Goal: Task Accomplishment & Management: Use online tool/utility

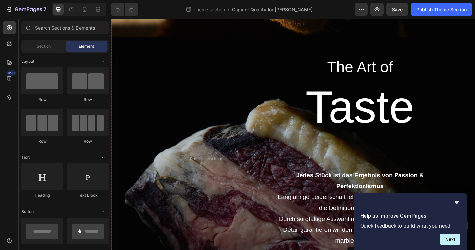
scroll to position [288, 0]
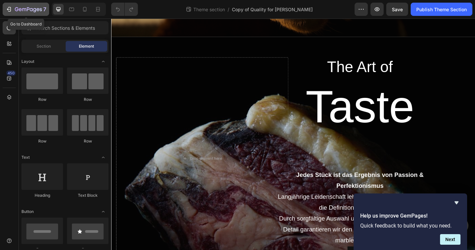
click at [27, 7] on div "7" at bounding box center [30, 9] width 31 height 8
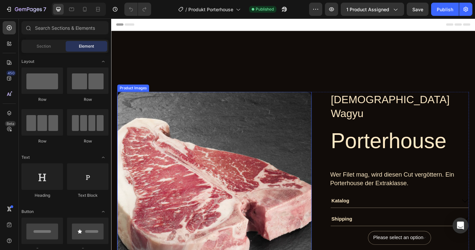
click at [257, 148] on img at bounding box center [224, 204] width 212 height 212
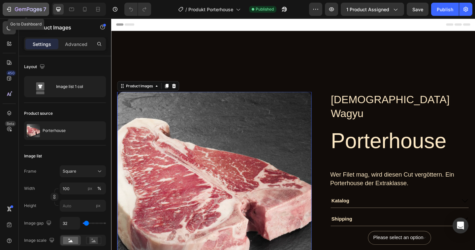
click at [23, 4] on button "7" at bounding box center [26, 9] width 47 height 13
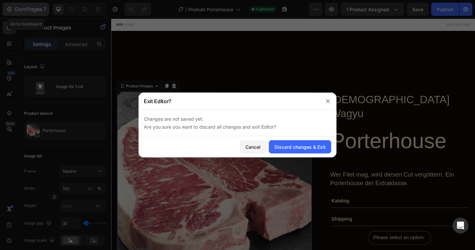
click at [23, 4] on div at bounding box center [237, 125] width 475 height 250
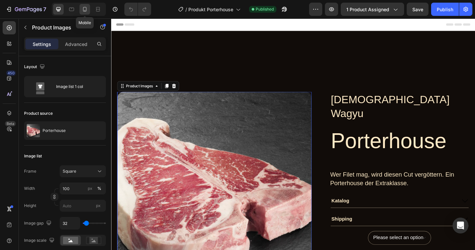
click at [82, 8] on icon at bounding box center [85, 9] width 7 height 7
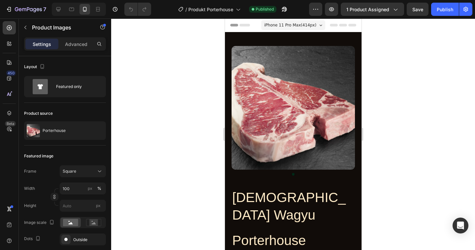
click at [281, 26] on span "iPhone 11 Pro Max ( 414 px)" at bounding box center [290, 25] width 52 height 7
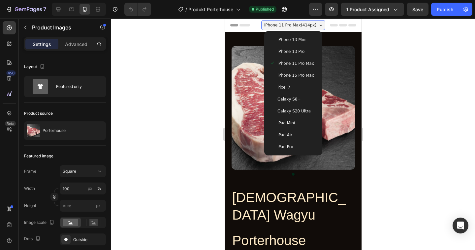
click at [288, 49] on span "iPhone 13 Pro" at bounding box center [290, 51] width 27 height 7
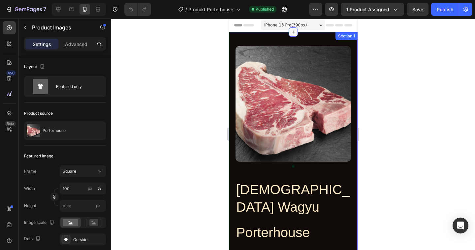
click at [291, 29] on div at bounding box center [293, 31] width 9 height 9
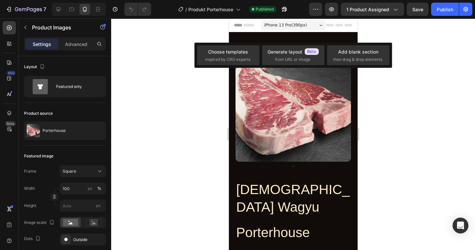
click at [299, 25] on span "iPhone 13 Pro ( 390 px)" at bounding box center [285, 25] width 43 height 7
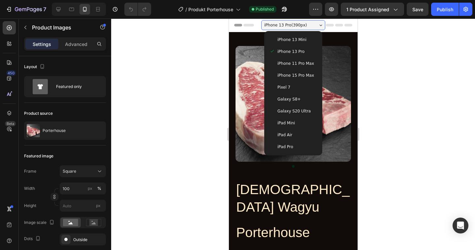
click at [299, 39] on span "iPhone 13 Mini" at bounding box center [291, 39] width 29 height 7
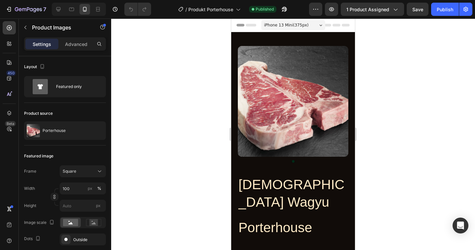
click at [304, 22] on span "iPhone 13 Mini ( 375 px)" at bounding box center [286, 25] width 45 height 7
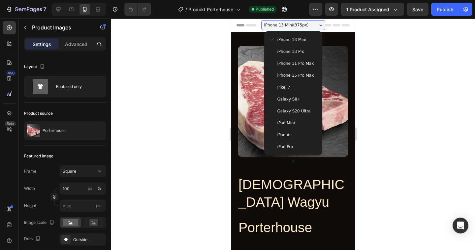
click at [301, 73] on span "iPhone 15 Pro Max" at bounding box center [296, 75] width 37 height 7
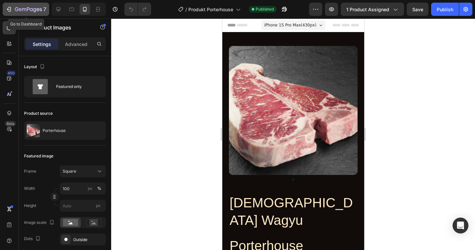
click at [40, 4] on button "7" at bounding box center [26, 9] width 47 height 13
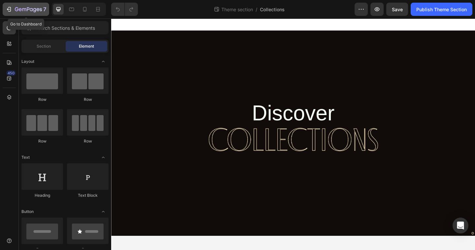
click at [24, 4] on button "7" at bounding box center [26, 9] width 47 height 13
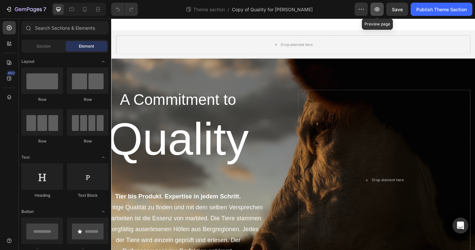
click at [379, 5] on button "button" at bounding box center [377, 9] width 13 height 13
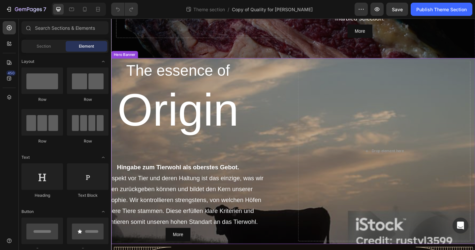
scroll to position [528, 0]
click at [73, 10] on icon at bounding box center [71, 9] width 7 height 7
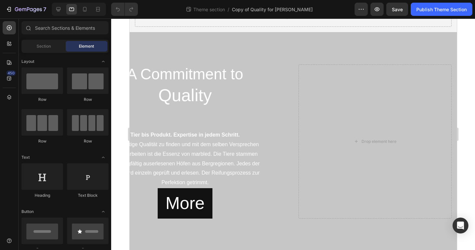
scroll to position [30, 0]
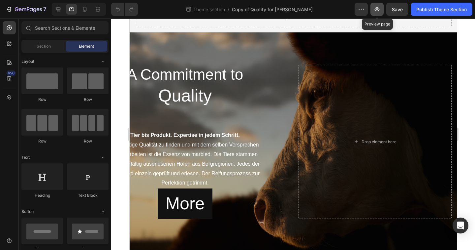
click at [383, 9] on button "button" at bounding box center [377, 9] width 13 height 13
click at [87, 9] on icon at bounding box center [85, 9] width 7 height 7
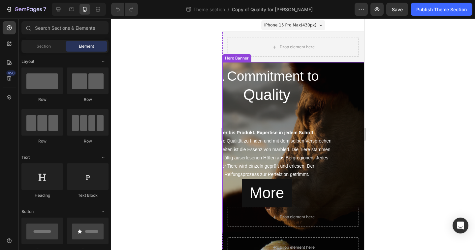
click at [348, 114] on div "A Commitment to Heading Quality Heading Tier bis Produkt. Expertise in jedem Sc…" at bounding box center [292, 136] width 131 height 139
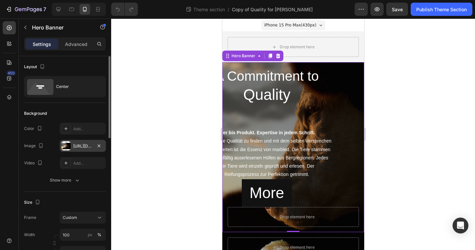
click at [90, 146] on div "https://cdn.shopify.com/s/files/1/0799/5893/3771/files/gempages_556119023138374…" at bounding box center [82, 146] width 19 height 6
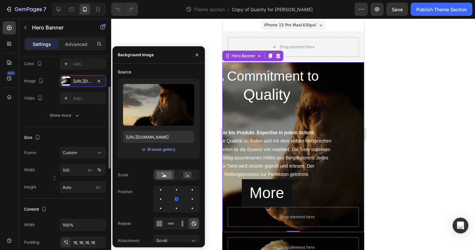
scroll to position [70, 0]
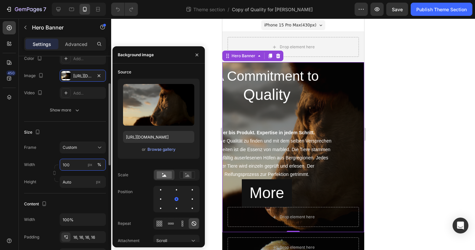
click at [82, 163] on input "100" at bounding box center [83, 164] width 46 height 12
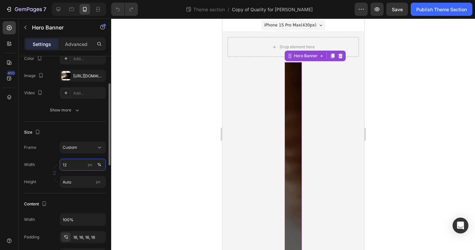
type input "1"
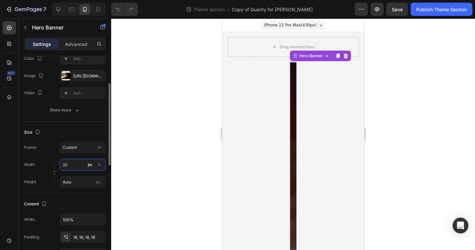
type input "2"
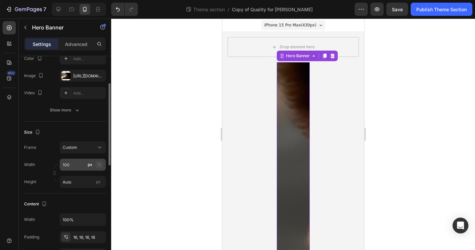
click at [96, 164] on button "%" at bounding box center [99, 164] width 8 height 8
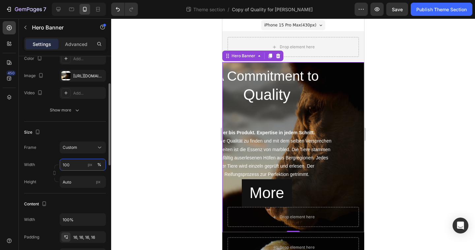
click at [76, 168] on input "100" at bounding box center [83, 164] width 46 height 12
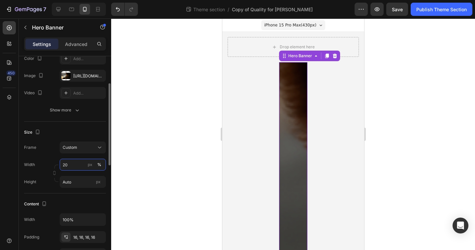
type input "2"
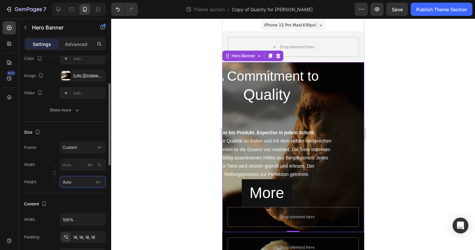
click at [80, 180] on input "Auto" at bounding box center [83, 182] width 46 height 12
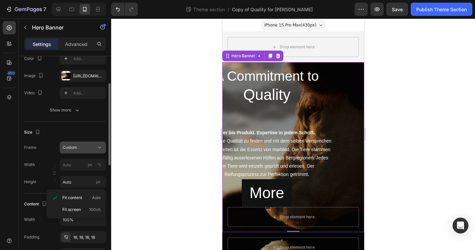
click at [82, 142] on button "Custom" at bounding box center [83, 147] width 46 height 12
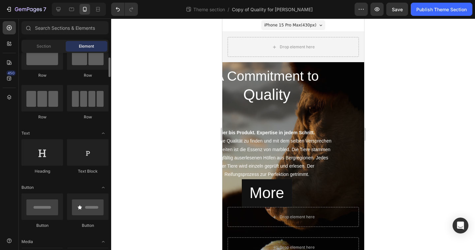
scroll to position [31, 0]
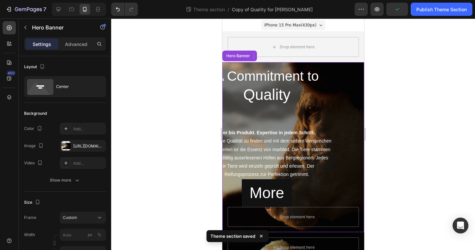
click at [348, 105] on div "A Commitment to Heading Quality Heading Tier bis Produkt. Expertise in jedem Sc…" at bounding box center [292, 136] width 131 height 139
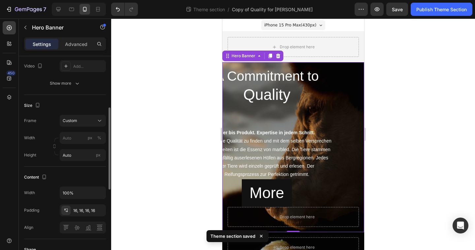
scroll to position [107, 0]
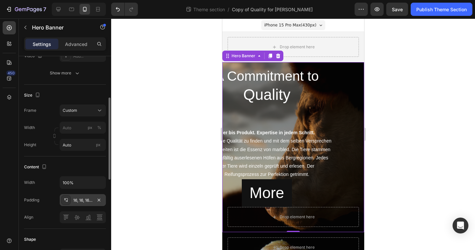
click at [75, 198] on div "16, 16, 16, 16" at bounding box center [82, 200] width 19 height 6
click at [86, 180] on input "100%" at bounding box center [83, 182] width 46 height 12
click at [99, 182] on icon "button" at bounding box center [99, 183] width 3 height 2
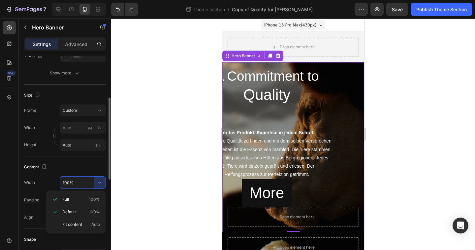
click at [85, 189] on div "Width 100% Padding 16, 16, 16, 16 Align" at bounding box center [65, 199] width 82 height 47
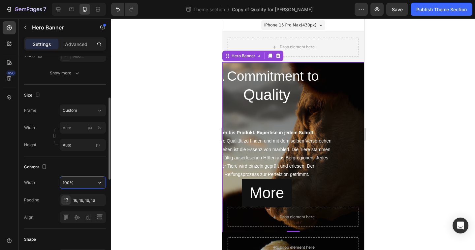
click at [81, 186] on input "100%" at bounding box center [83, 182] width 46 height 12
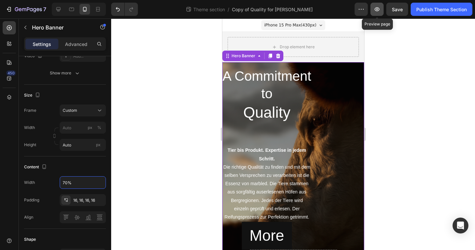
click at [379, 4] on button "button" at bounding box center [377, 9] width 13 height 13
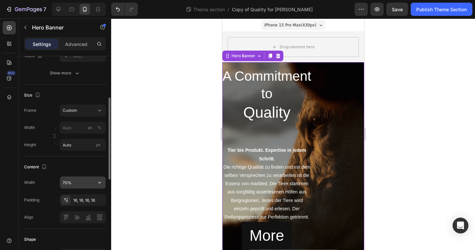
click at [66, 181] on input "70%" at bounding box center [83, 182] width 46 height 12
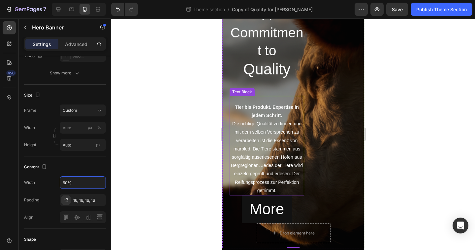
scroll to position [64, 0]
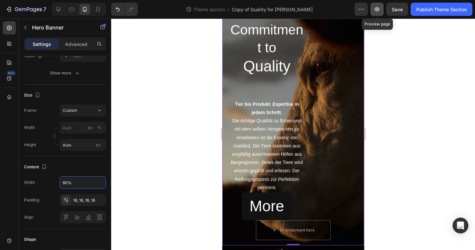
click at [380, 11] on icon "button" at bounding box center [377, 9] width 7 height 7
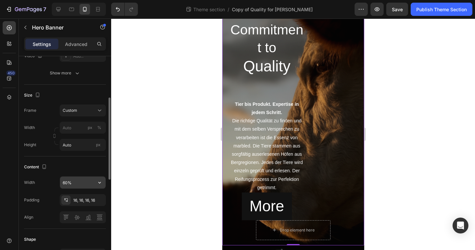
click at [66, 186] on input "60%" at bounding box center [83, 182] width 46 height 12
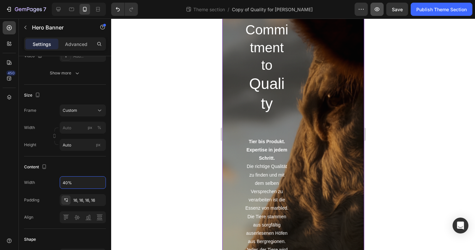
type input "40%"
click at [376, 5] on button "button" at bounding box center [377, 9] width 13 height 13
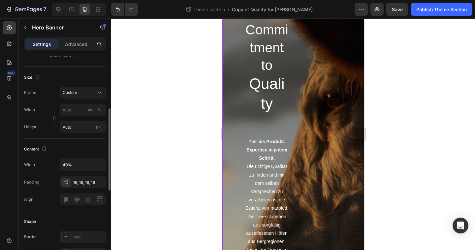
scroll to position [133, 0]
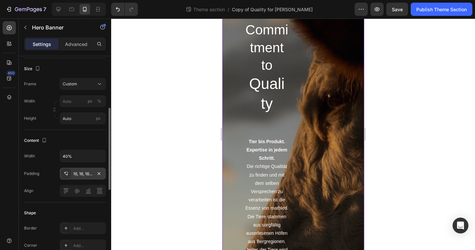
click at [76, 173] on div "16, 16, 16, 16" at bounding box center [82, 174] width 19 height 6
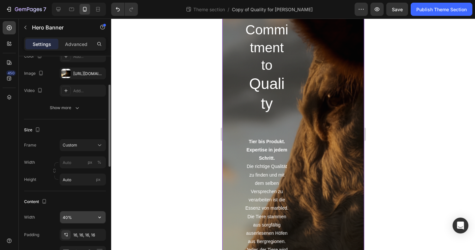
scroll to position [73, 0]
click at [99, 147] on icon at bounding box center [99, 144] width 7 height 7
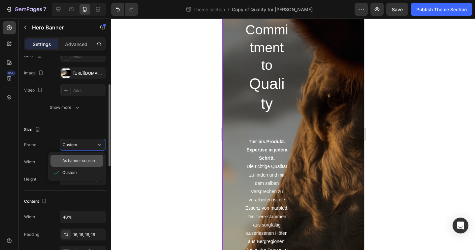
click at [88, 161] on span "As banner source" at bounding box center [78, 160] width 33 height 6
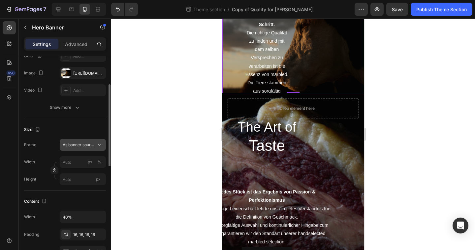
click at [99, 147] on icon at bounding box center [99, 144] width 7 height 7
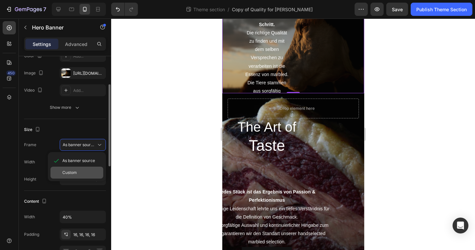
click at [87, 171] on div "Custom" at bounding box center [81, 172] width 38 height 6
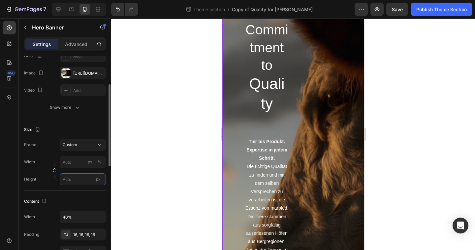
click at [82, 180] on input "px" at bounding box center [83, 179] width 46 height 12
click at [86, 179] on input "px" at bounding box center [83, 179] width 46 height 12
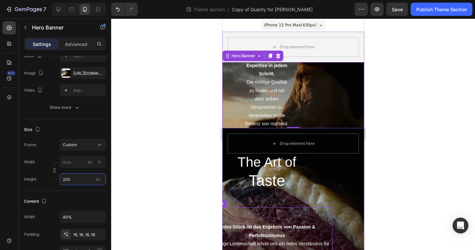
scroll to position [0, 0]
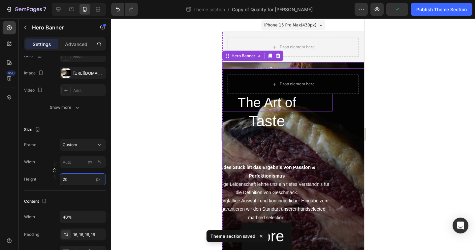
type input "2"
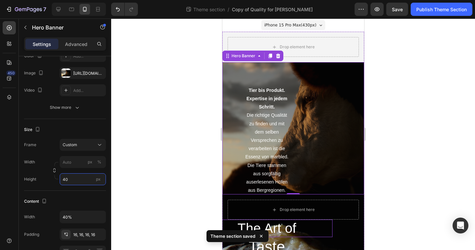
type input "4"
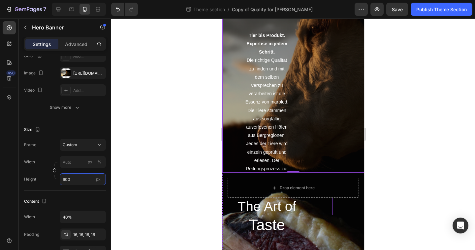
scroll to position [95, 0]
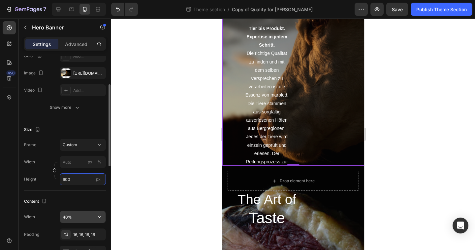
type input "600"
click at [75, 213] on input "40%" at bounding box center [83, 217] width 46 height 12
click at [64, 221] on input "40%" at bounding box center [83, 217] width 46 height 12
click at [66, 216] on input "40%" at bounding box center [83, 217] width 46 height 12
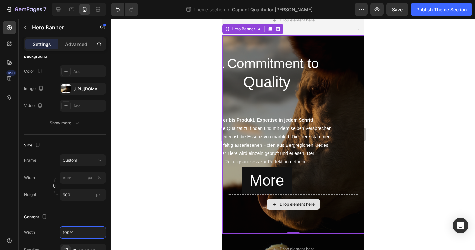
scroll to position [28, 0]
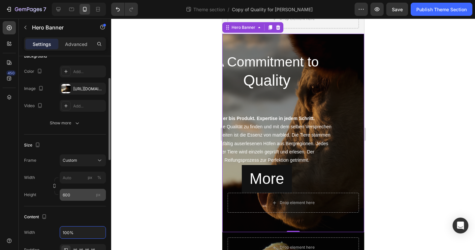
type input "100%"
click at [72, 197] on input "600" at bounding box center [83, 194] width 46 height 12
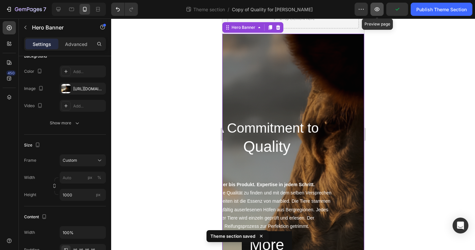
click at [373, 14] on button "button" at bounding box center [377, 9] width 13 height 13
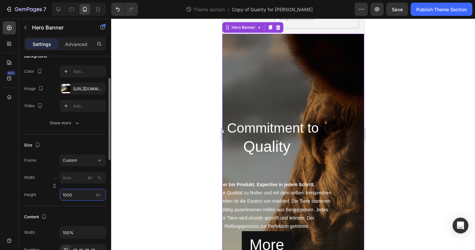
click at [80, 197] on input "1000" at bounding box center [83, 194] width 46 height 12
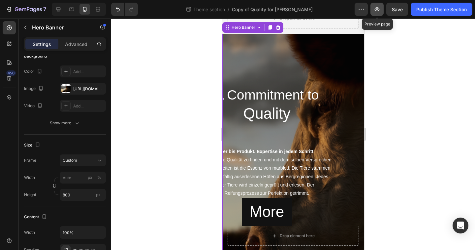
click at [374, 12] on icon "button" at bounding box center [377, 9] width 7 height 7
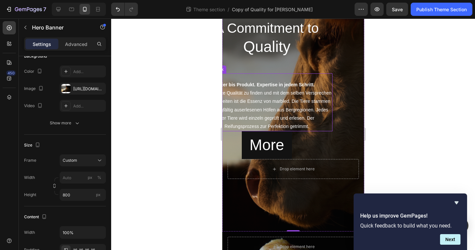
scroll to position [103, 0]
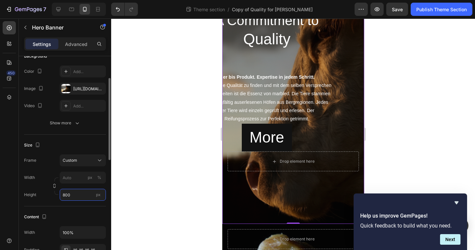
click at [73, 190] on input "800" at bounding box center [83, 194] width 46 height 12
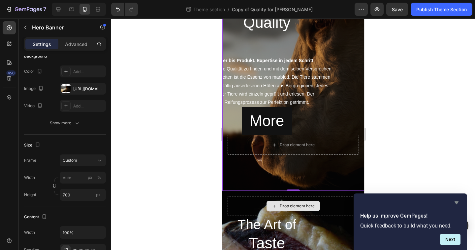
click at [456, 200] on icon "Hide survey" at bounding box center [457, 202] width 8 height 8
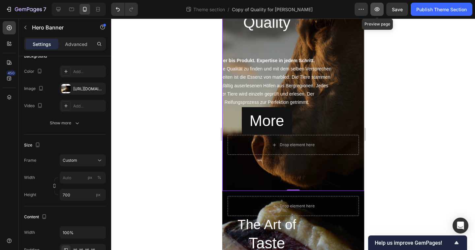
click at [379, 11] on icon "button" at bounding box center [377, 9] width 5 height 4
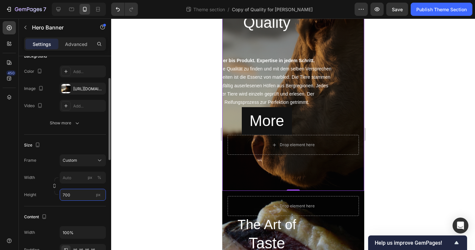
click at [71, 197] on input "700" at bounding box center [83, 194] width 46 height 12
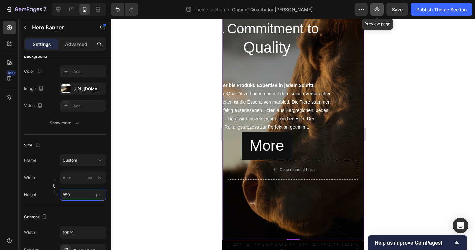
type input "850"
click at [375, 11] on icon "button" at bounding box center [377, 9] width 7 height 7
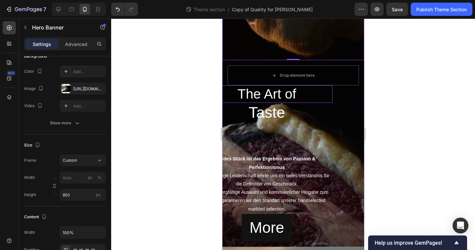
scroll to position [294, 0]
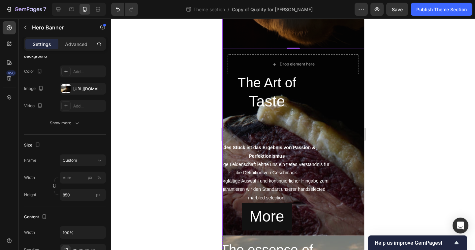
click at [350, 104] on div "The Art of Heading Taste Heading Jedes Stück ist das Ergebnis von Passion & Per…" at bounding box center [292, 152] width 131 height 156
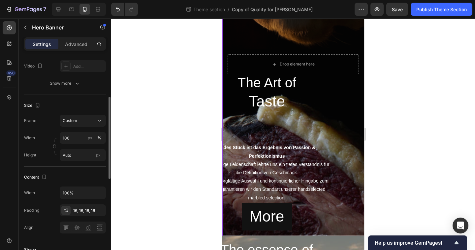
scroll to position [107, 0]
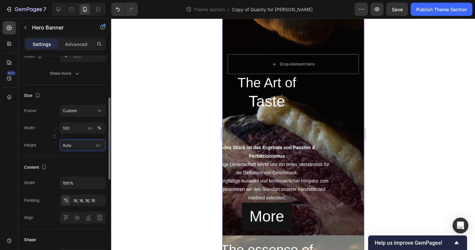
click at [69, 146] on input "Auto" at bounding box center [83, 145] width 46 height 12
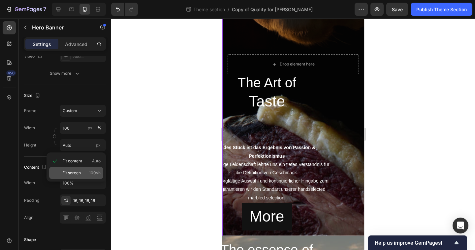
click at [80, 169] on div "Fit screen 100vh" at bounding box center [76, 173] width 54 height 12
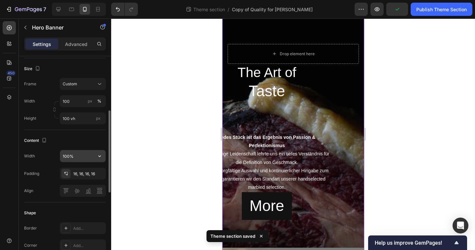
scroll to position [130, 0]
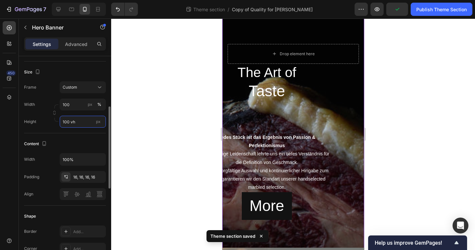
click at [73, 122] on input "100 vh" at bounding box center [83, 122] width 46 height 12
drag, startPoint x: 81, startPoint y: 122, endPoint x: 39, endPoint y: 122, distance: 41.9
click at [39, 122] on div "Height 100 vh px" at bounding box center [65, 122] width 82 height 12
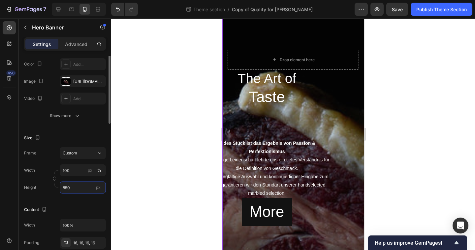
scroll to position [0, 0]
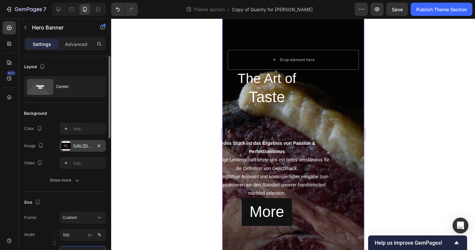
type input "850"
click at [81, 144] on div "https://cdn.shopify.com/s/files/1/0799/5893/3771/files/gempages_556119023138374…" at bounding box center [82, 146] width 19 height 6
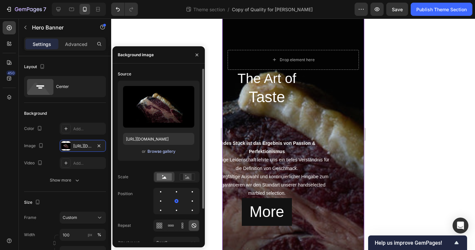
click at [154, 151] on div "Browse gallery" at bounding box center [162, 151] width 28 height 6
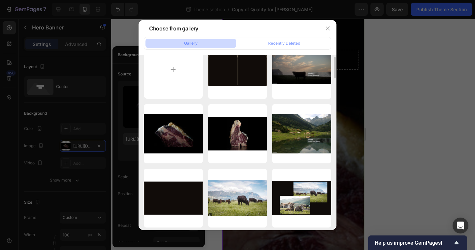
scroll to position [20, 0]
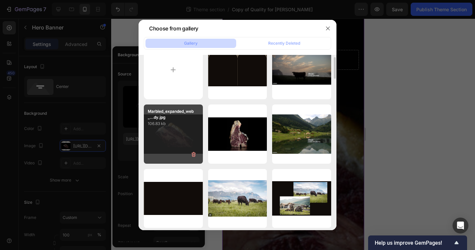
click at [177, 133] on div "Marbled_expanded_web_...dy.jpg 106.83 kb" at bounding box center [173, 133] width 59 height 59
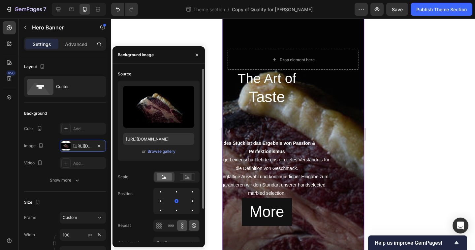
click at [183, 222] on icon at bounding box center [183, 223] width 2 height 2
click at [196, 225] on icon at bounding box center [194, 225] width 5 height 5
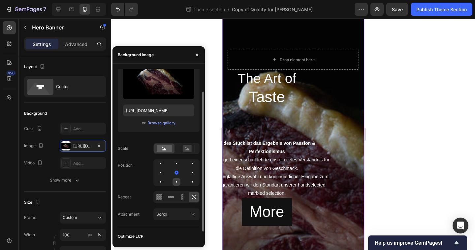
click at [179, 181] on div at bounding box center [177, 182] width 8 height 8
click at [176, 164] on div at bounding box center [177, 163] width 8 height 8
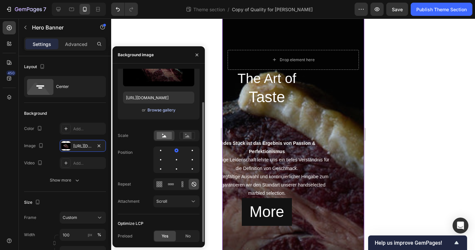
click at [171, 112] on div "Browse gallery" at bounding box center [162, 110] width 28 height 6
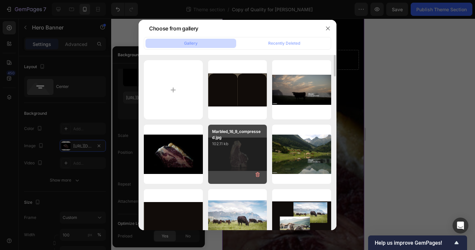
click at [233, 142] on p "102.11 kb" at bounding box center [237, 143] width 51 height 7
type input "https://cdn.shopify.com/s/files/1/0799/5893/3771/files/gempages_556119023138374…"
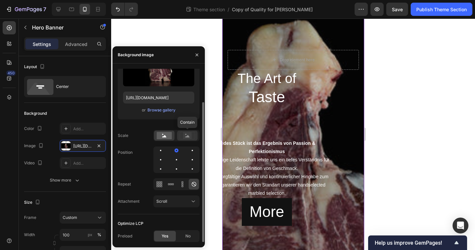
click at [189, 134] on rect at bounding box center [187, 135] width 9 height 7
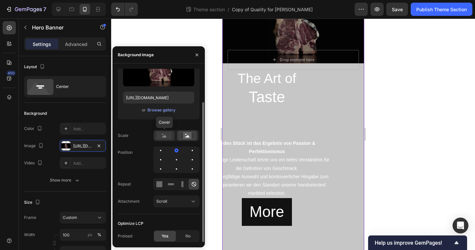
click at [173, 133] on div at bounding box center [164, 135] width 20 height 10
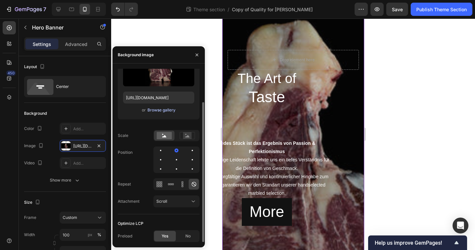
click at [158, 110] on div "Browse gallery" at bounding box center [162, 110] width 28 height 6
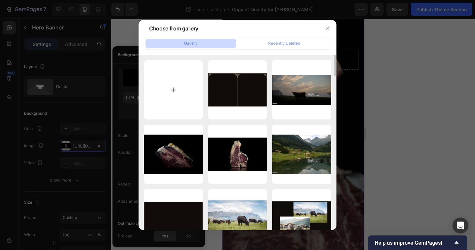
click at [171, 94] on input "file" at bounding box center [173, 89] width 59 height 59
click at [189, 86] on input "file" at bounding box center [173, 89] width 59 height 59
type input "C:\fakepath\Marbled_1707253986.jpg"
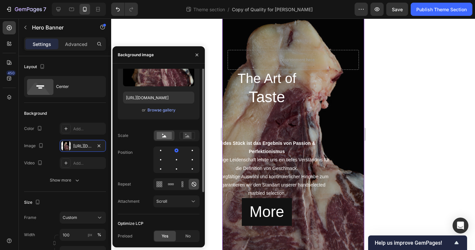
type input "https://cdn.shopify.com/s/files/1/0799/5893/3771/files/gempages_556119023138374…"
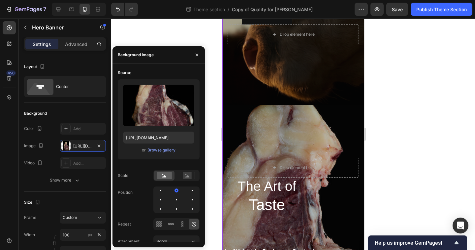
scroll to position [238, 0]
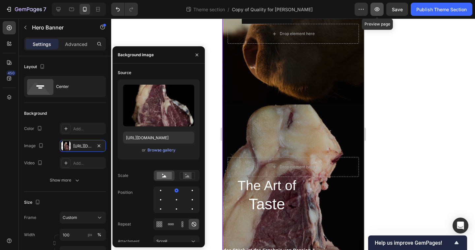
click at [376, 11] on icon "button" at bounding box center [377, 9] width 5 height 4
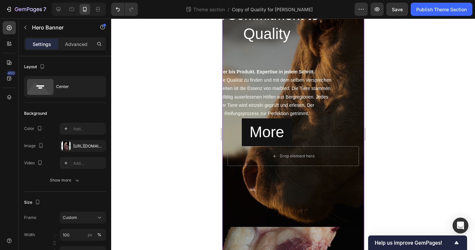
scroll to position [76, 0]
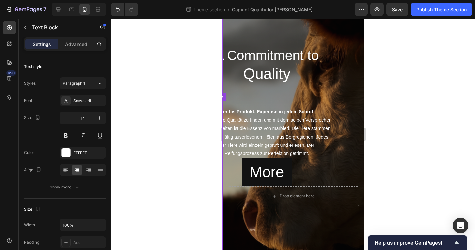
click at [270, 132] on p "Die richtige Qualität zu finden und mit dem selben Versprechen zu verarbeiten i…" at bounding box center [267, 137] width 130 height 42
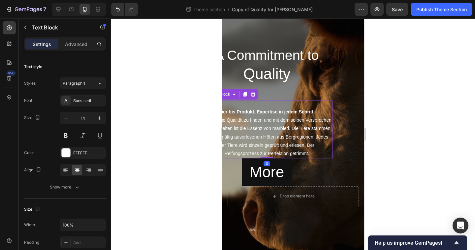
click at [283, 134] on p "Die richtige Qualität zu finden und mit dem selben Versprechen zu verarbeiten i…" at bounding box center [267, 137] width 130 height 42
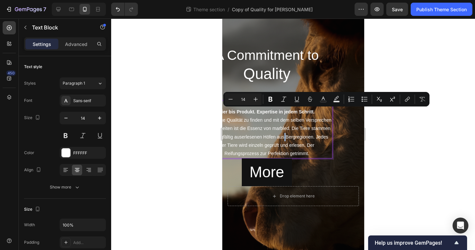
drag, startPoint x: 308, startPoint y: 153, endPoint x: 211, endPoint y: 115, distance: 104.8
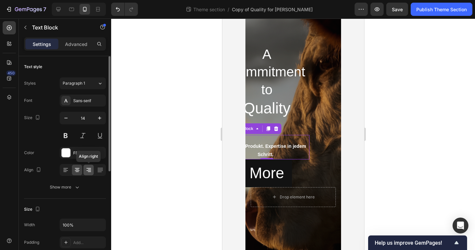
click at [90, 170] on icon at bounding box center [88, 170] width 5 height 1
click at [82, 171] on div at bounding box center [77, 169] width 10 height 11
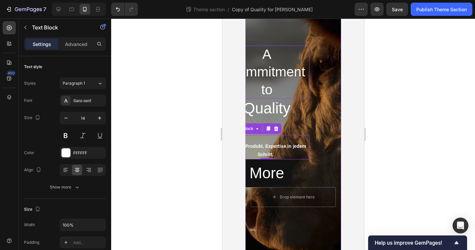
click at [305, 87] on h2 "A Commitment to" at bounding box center [266, 72] width 85 height 53
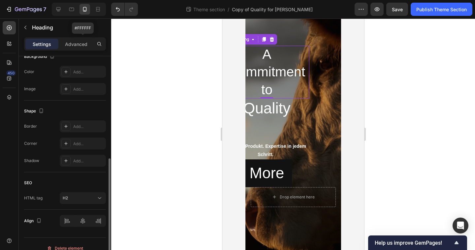
scroll to position [216, 0]
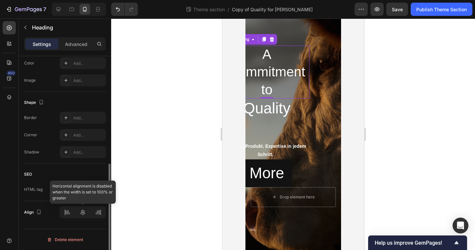
click at [81, 210] on div at bounding box center [83, 212] width 46 height 12
click at [83, 215] on div at bounding box center [83, 212] width 46 height 12
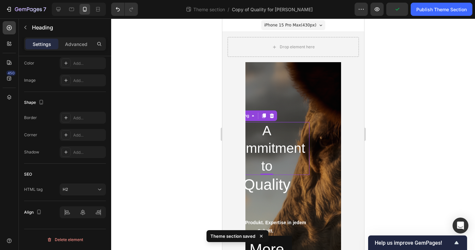
scroll to position [0, 0]
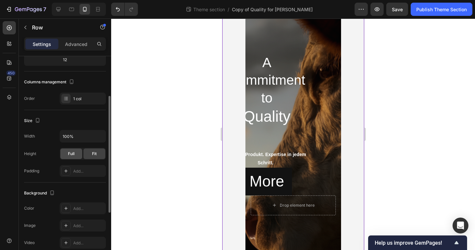
scroll to position [72, 0]
click at [77, 154] on div "Full" at bounding box center [71, 153] width 22 height 11
click at [91, 154] on div "Fit" at bounding box center [95, 153] width 22 height 11
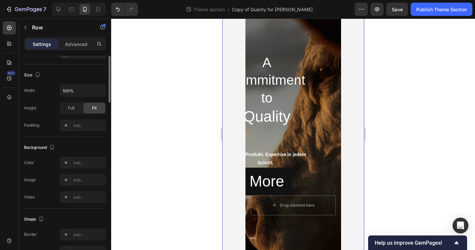
scroll to position [0, 0]
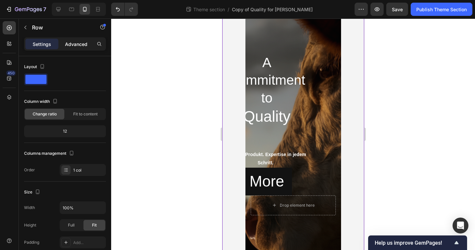
click at [73, 43] on p "Advanced" at bounding box center [76, 44] width 22 height 7
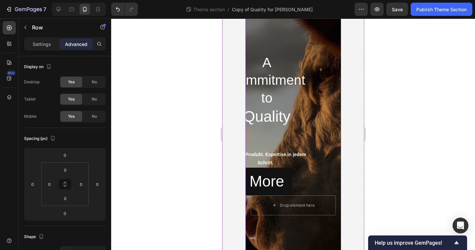
click at [318, 113] on div "A Commitment to Heading Quality Heading Tier bis Produkt. Expertise in jedem Sc…" at bounding box center [293, 124] width 85 height 141
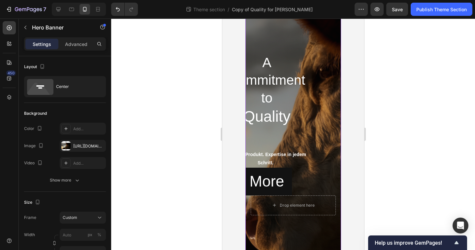
click at [311, 116] on div "A Commitment to Heading Quality Heading Tier bis Produkt. Expertise in jedem Sc…" at bounding box center [293, 124] width 85 height 141
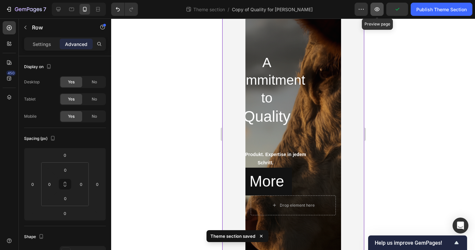
click at [383, 13] on button "button" at bounding box center [377, 9] width 13 height 13
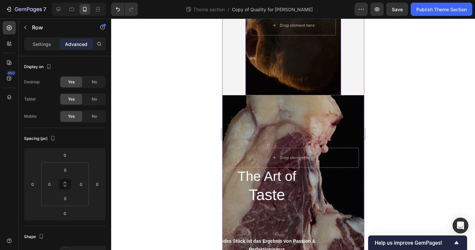
scroll to position [155, 0]
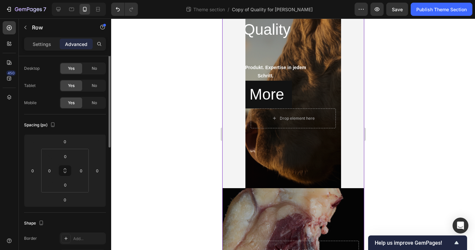
scroll to position [0, 0]
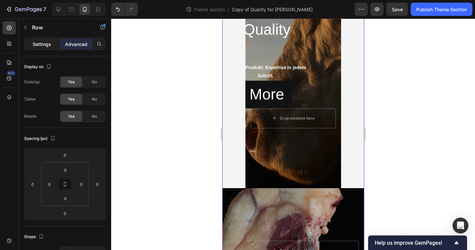
click at [51, 39] on div "Settings" at bounding box center [41, 44] width 33 height 11
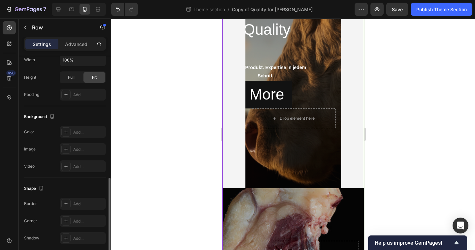
scroll to position [173, 0]
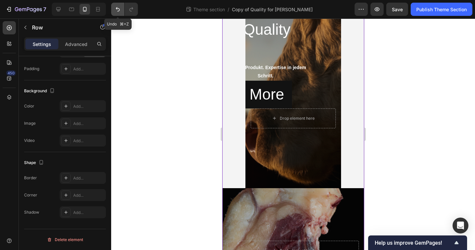
click at [117, 9] on icon "Undo/Redo" at bounding box center [118, 9] width 7 height 7
click at [123, 10] on button "Undo/Redo" at bounding box center [117, 9] width 13 height 13
click at [215, 50] on div at bounding box center [293, 133] width 364 height 231
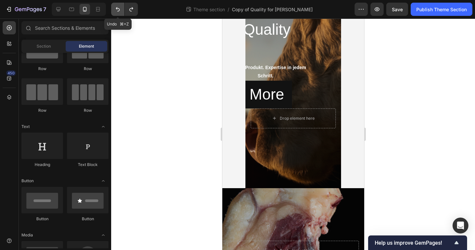
click at [122, 14] on button "Undo/Redo" at bounding box center [117, 9] width 13 height 13
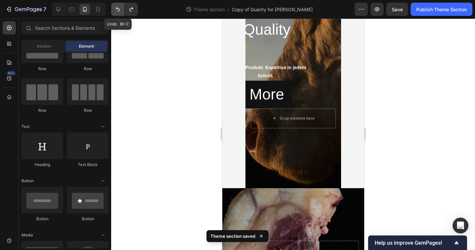
click at [122, 14] on button "Undo/Redo" at bounding box center [117, 9] width 13 height 13
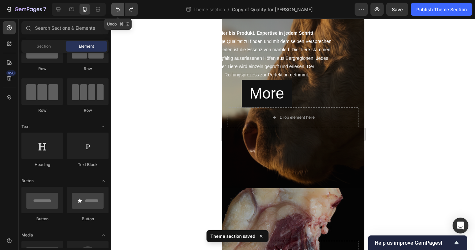
click at [122, 14] on button "Undo/Redo" at bounding box center [117, 9] width 13 height 13
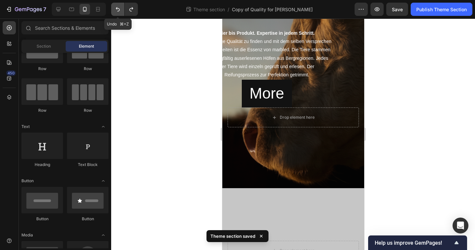
click at [122, 14] on button "Undo/Redo" at bounding box center [117, 9] width 13 height 13
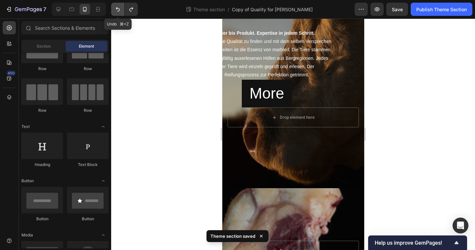
click at [122, 14] on button "Undo/Redo" at bounding box center [117, 9] width 13 height 13
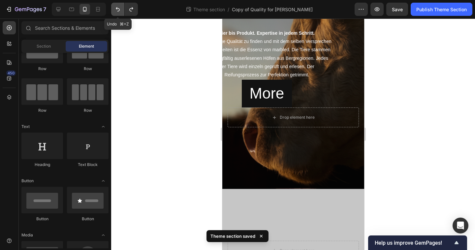
click at [122, 14] on button "Undo/Redo" at bounding box center [117, 9] width 13 height 13
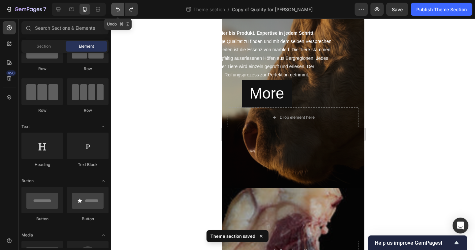
click at [122, 14] on button "Undo/Redo" at bounding box center [117, 9] width 13 height 13
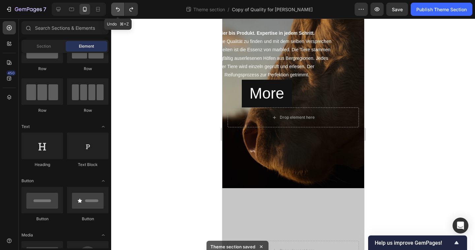
click at [122, 14] on button "Undo/Redo" at bounding box center [117, 9] width 13 height 13
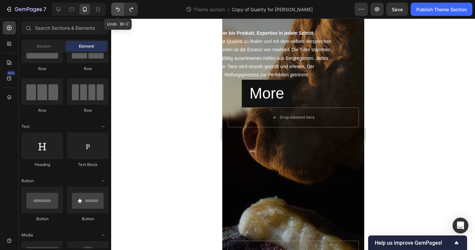
click at [122, 14] on button "Undo/Redo" at bounding box center [117, 9] width 13 height 13
click at [120, 14] on button "Undo/Redo" at bounding box center [117, 9] width 13 height 13
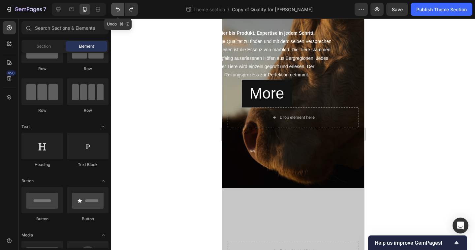
click at [120, 14] on button "Undo/Redo" at bounding box center [117, 9] width 13 height 13
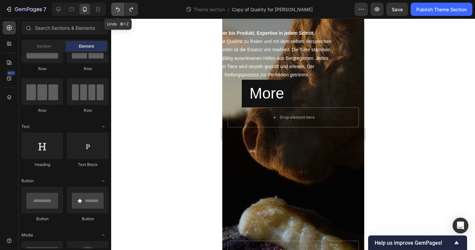
click at [120, 14] on button "Undo/Redo" at bounding box center [117, 9] width 13 height 13
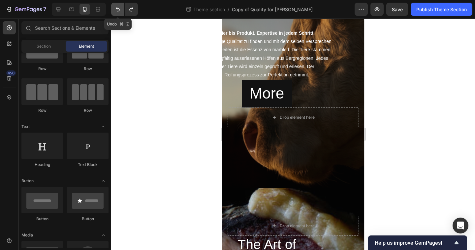
click at [120, 14] on button "Undo/Redo" at bounding box center [117, 9] width 13 height 13
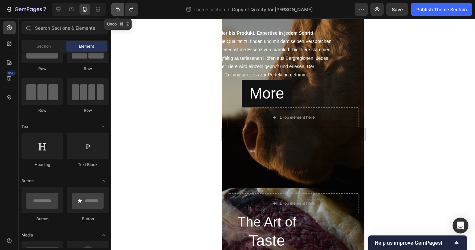
click at [120, 14] on button "Undo/Redo" at bounding box center [117, 9] width 13 height 13
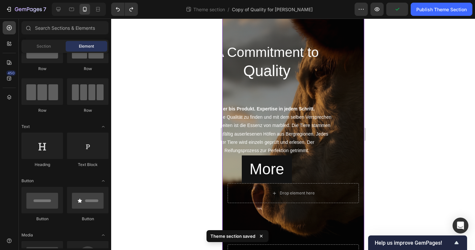
scroll to position [46, 0]
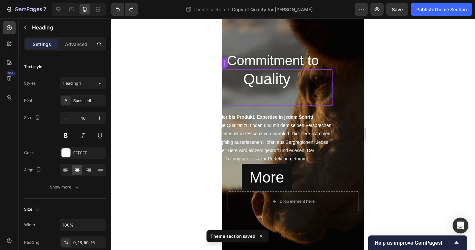
click at [307, 94] on h1 "Quality" at bounding box center [266, 87] width 131 height 36
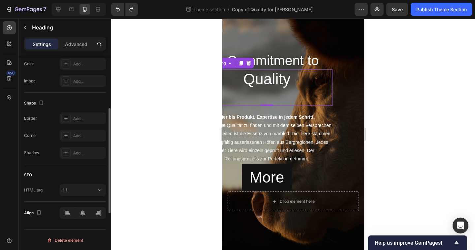
scroll to position [0, 0]
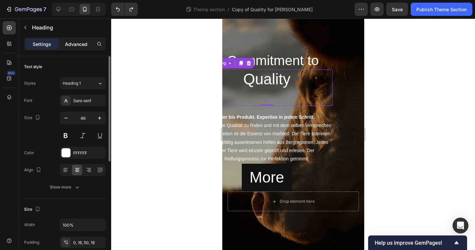
click at [76, 42] on p "Advanced" at bounding box center [76, 44] width 22 height 7
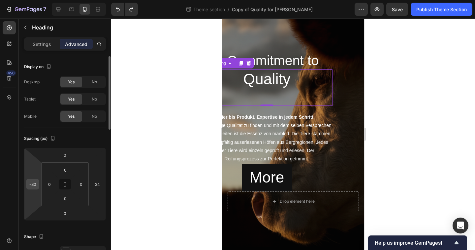
click at [32, 185] on input "-80" at bounding box center [33, 184] width 10 height 10
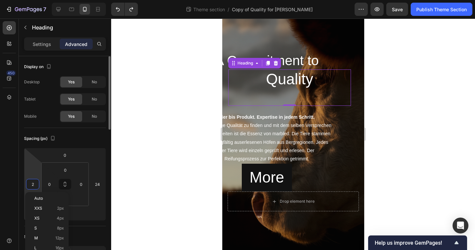
type input "24"
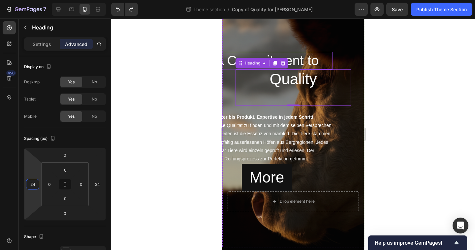
click at [297, 58] on h2 "A Commitment to" at bounding box center [266, 60] width 131 height 17
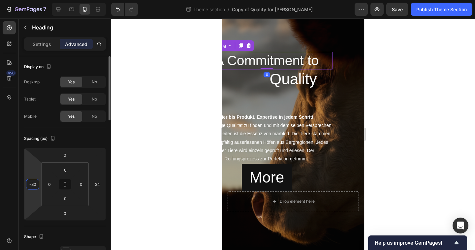
click at [35, 182] on input "-80" at bounding box center [33, 184] width 10 height 10
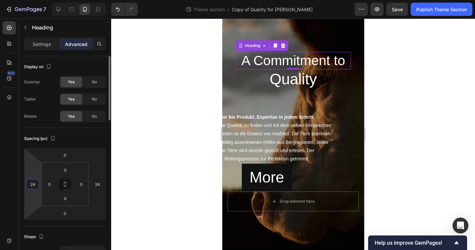
click at [31, 185] on input "24" at bounding box center [33, 184] width 10 height 10
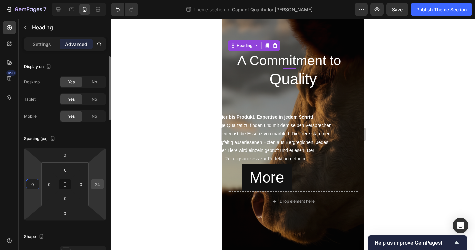
type input "0"
click at [99, 185] on input "24" at bounding box center [97, 184] width 10 height 10
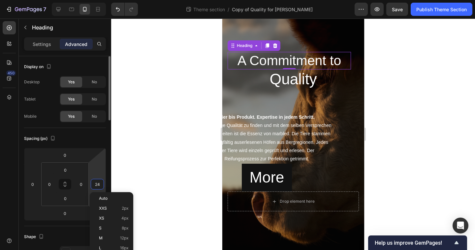
type input "0"
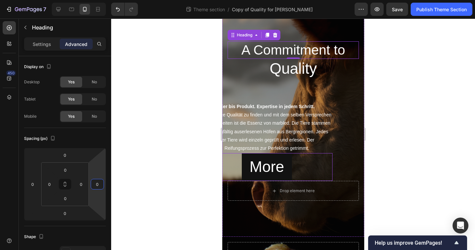
scroll to position [57, 0]
click at [262, 137] on p "Die richtige Qualität zu finden und mit dem selben Versprechen zu verarbeiten i…" at bounding box center [267, 131] width 130 height 42
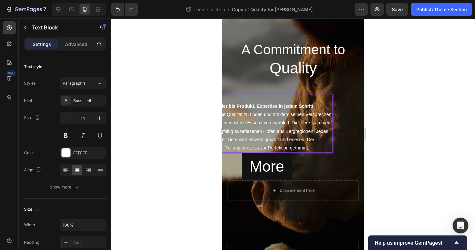
click at [262, 137] on p "Die richtige Qualität zu finden und mit dem selben Versprechen zu verarbeiten i…" at bounding box center [267, 131] width 130 height 42
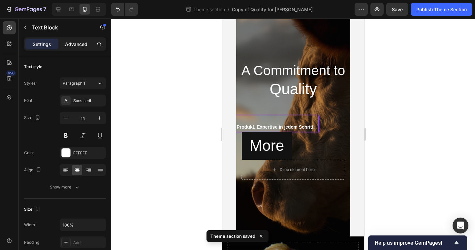
click at [72, 47] on p "Advanced" at bounding box center [76, 44] width 22 height 7
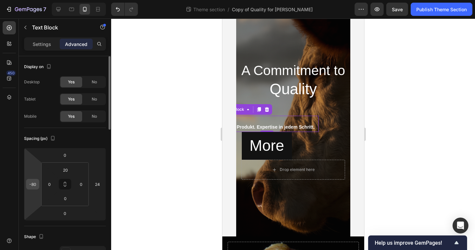
click at [33, 186] on input "-80" at bounding box center [33, 184] width 10 height 10
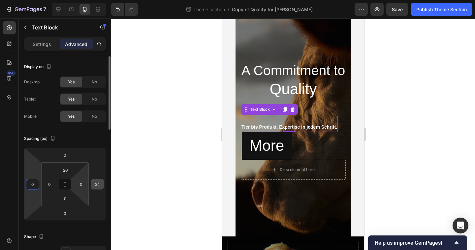
type input "0"
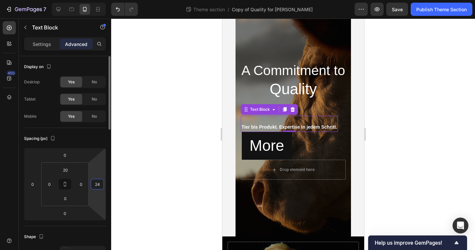
click at [94, 186] on input "24" at bounding box center [97, 184] width 10 height 10
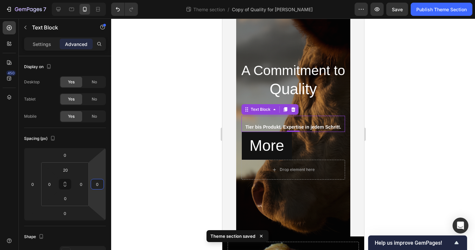
type input "0"
click at [125, 131] on div at bounding box center [293, 133] width 364 height 231
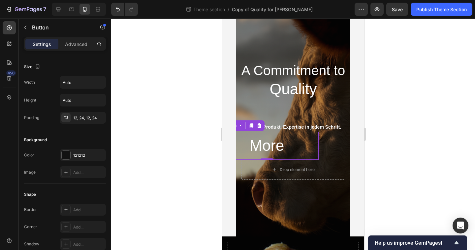
click at [287, 138] on button "More" at bounding box center [267, 146] width 51 height 28
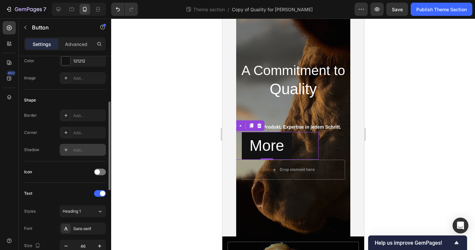
scroll to position [98, 0]
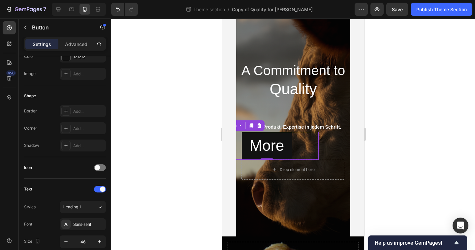
click at [81, 50] on div "Settings Advanced" at bounding box center [65, 43] width 82 height 13
click at [83, 42] on p "Advanced" at bounding box center [76, 44] width 22 height 7
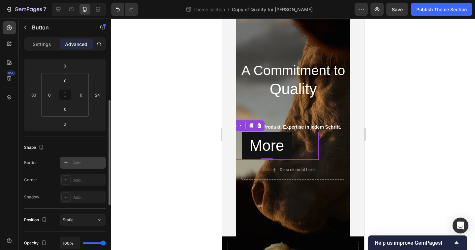
scroll to position [47, 0]
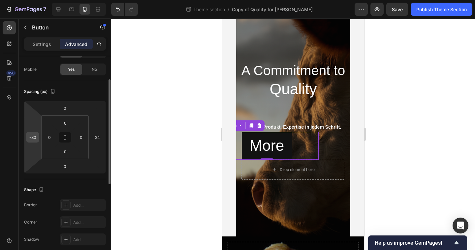
click at [39, 133] on div "-80" at bounding box center [32, 137] width 13 height 11
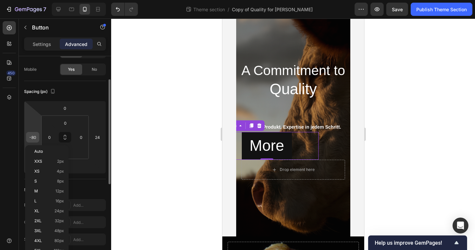
click at [39, 133] on div "-80" at bounding box center [32, 137] width 13 height 11
click at [31, 138] on input "-80" at bounding box center [33, 137] width 10 height 10
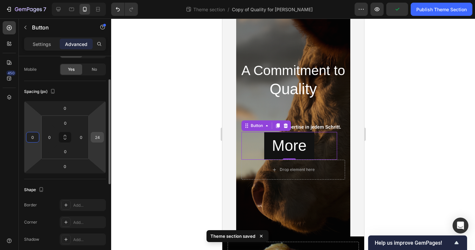
type input "0"
click at [95, 136] on input "24" at bounding box center [97, 137] width 10 height 10
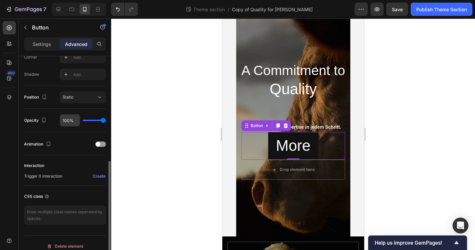
scroll to position [212, 0]
type input "0"
click at [102, 145] on div at bounding box center [100, 143] width 11 height 5
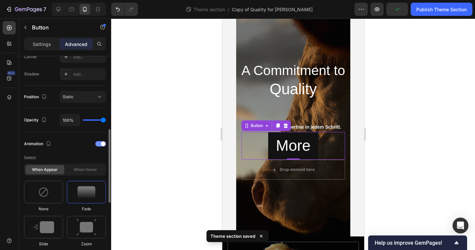
click at [102, 145] on span at bounding box center [103, 143] width 5 height 5
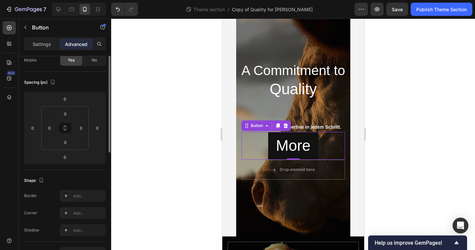
scroll to position [0, 0]
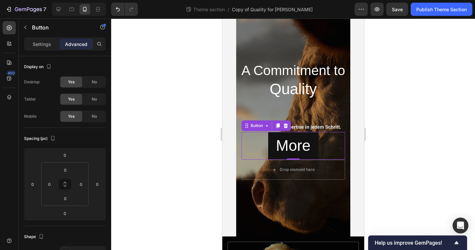
click at [339, 150] on div "More Button 0" at bounding box center [293, 146] width 104 height 28
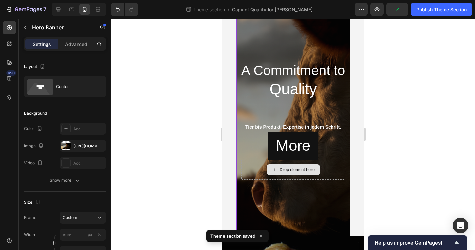
click at [325, 164] on div "Drop element here" at bounding box center [293, 169] width 104 height 20
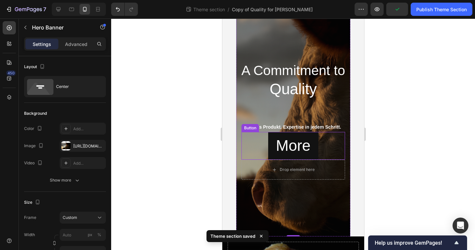
click at [331, 152] on div "More Button" at bounding box center [293, 146] width 104 height 28
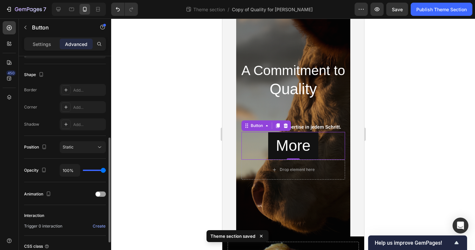
scroll to position [163, 0]
click at [74, 168] on input "100%" at bounding box center [70, 169] width 20 height 12
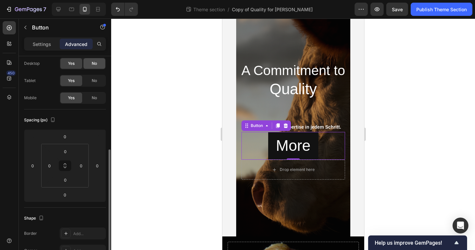
scroll to position [0, 0]
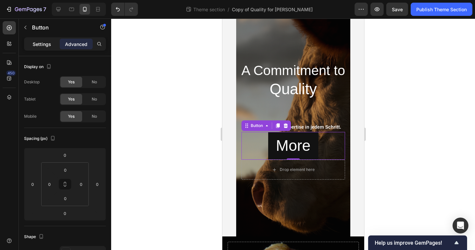
click at [50, 39] on div "Settings" at bounding box center [41, 44] width 33 height 11
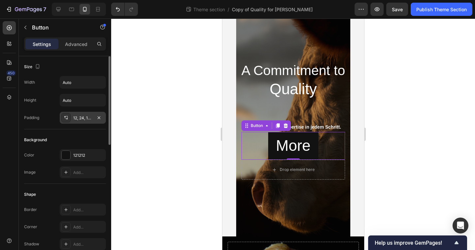
click at [77, 117] on div "12, 24, 12, 24" at bounding box center [82, 118] width 19 height 6
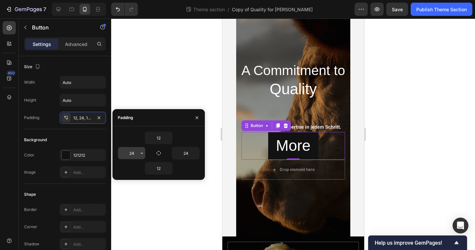
click at [137, 152] on input "24" at bounding box center [131, 153] width 27 height 12
type input "7"
type input "24"
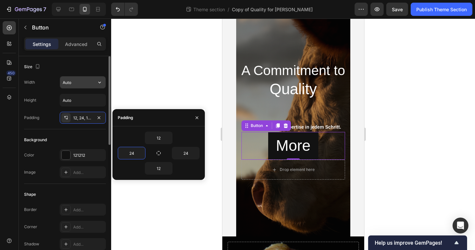
click at [80, 78] on input "Auto" at bounding box center [83, 82] width 46 height 12
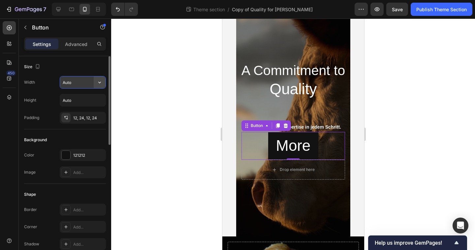
click at [98, 82] on icon "button" at bounding box center [99, 82] width 7 height 7
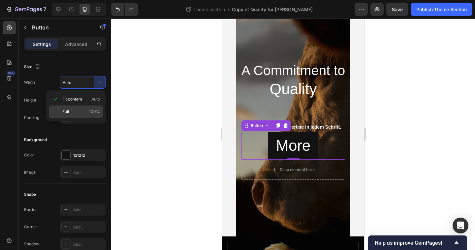
click at [78, 106] on div "Full 100%" at bounding box center [76, 111] width 54 height 13
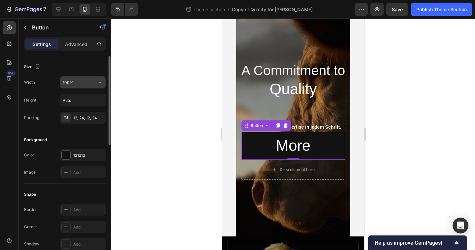
click at [92, 87] on input "100%" at bounding box center [83, 82] width 46 height 12
click at [87, 83] on input "100%" at bounding box center [83, 82] width 46 height 12
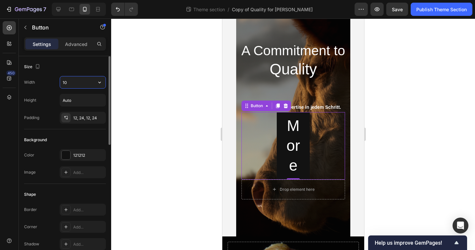
type input "1"
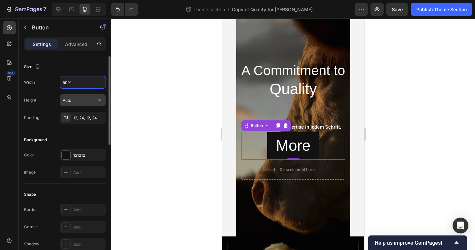
type input "50%"
click at [82, 97] on input "Auto" at bounding box center [83, 100] width 46 height 12
click at [82, 96] on input "Auto" at bounding box center [83, 100] width 46 height 12
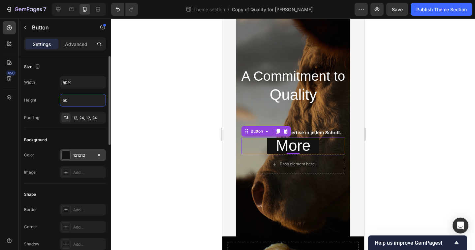
type input "50"
click at [68, 149] on div "121212" at bounding box center [83, 155] width 46 height 12
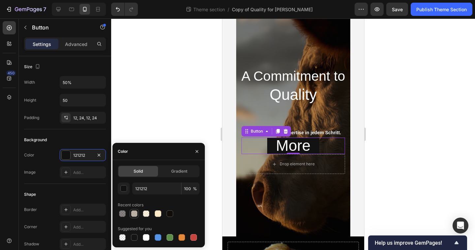
click at [137, 212] on div at bounding box center [134, 213] width 7 height 7
type input "AF9F90"
type input "79"
click at [142, 214] on div at bounding box center [146, 213] width 8 height 8
type input "FFEBC7"
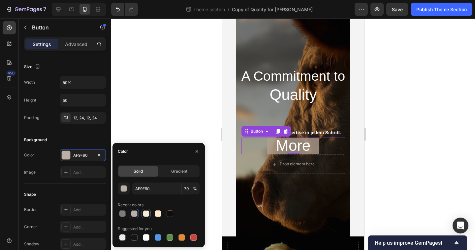
type input "50"
click at [183, 177] on div "Solid Gradient FFEBC7 50 % Recent colors Suggested for you" at bounding box center [159, 203] width 82 height 77
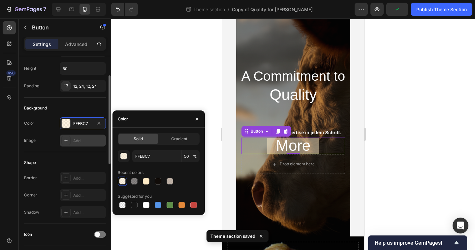
scroll to position [36, 0]
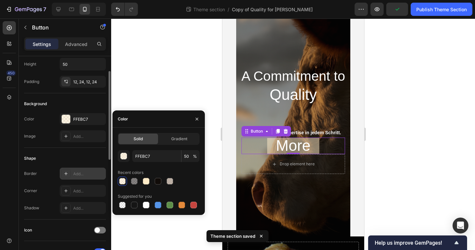
click at [73, 174] on div "Add..." at bounding box center [83, 173] width 46 height 12
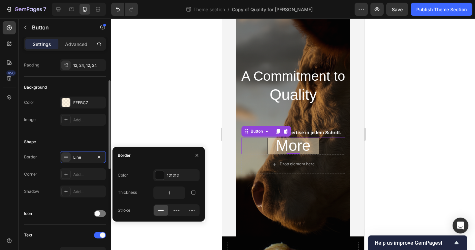
scroll to position [54, 0]
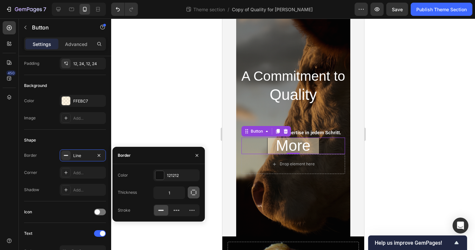
click at [197, 195] on button "button" at bounding box center [194, 192] width 12 height 12
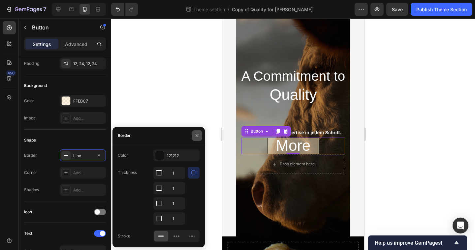
click at [194, 130] on button "button" at bounding box center [197, 135] width 11 height 11
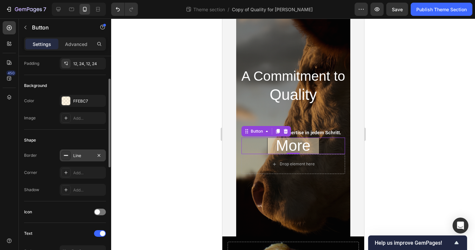
click at [69, 154] on div at bounding box center [65, 155] width 9 height 9
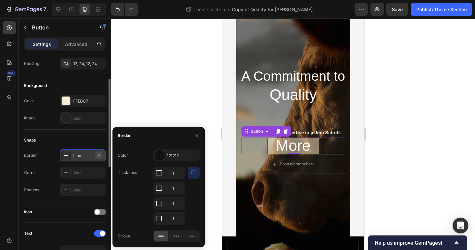
click at [100, 154] on icon "button" at bounding box center [99, 154] width 3 height 3
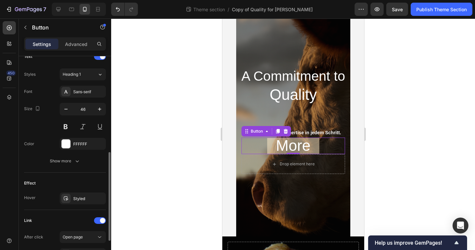
scroll to position [221, 0]
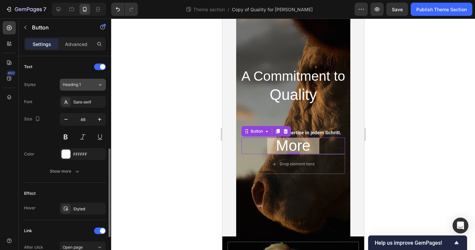
click at [93, 86] on div "Heading 1" at bounding box center [80, 85] width 35 height 6
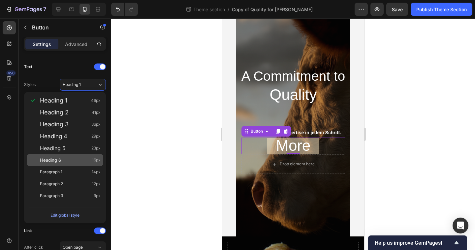
click at [62, 154] on div "Heading 6 16px" at bounding box center [65, 160] width 77 height 12
type input "16"
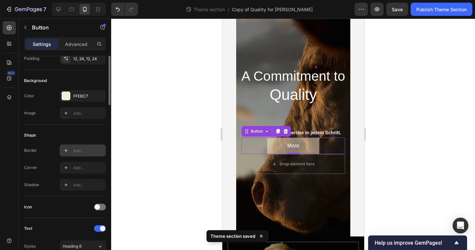
scroll to position [0, 0]
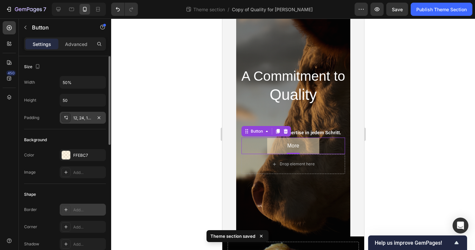
click at [87, 116] on div "12, 24, 12, 24" at bounding box center [82, 118] width 19 height 6
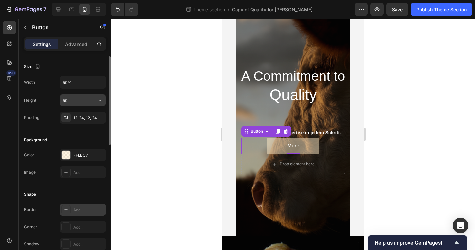
click at [90, 101] on input "50" at bounding box center [83, 100] width 46 height 12
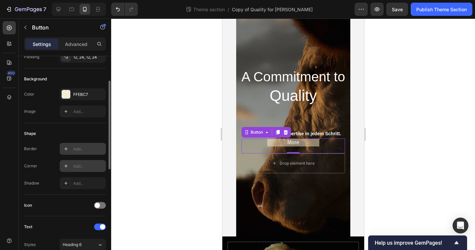
scroll to position [62, 0]
type input "50%"
click at [65, 166] on icon at bounding box center [65, 164] width 5 height 5
click at [184, 137] on div at bounding box center [293, 133] width 364 height 231
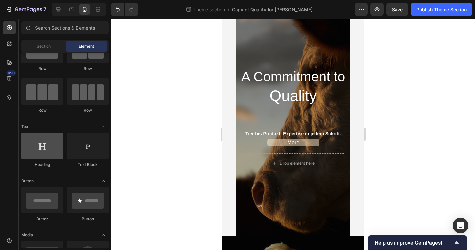
scroll to position [0, 0]
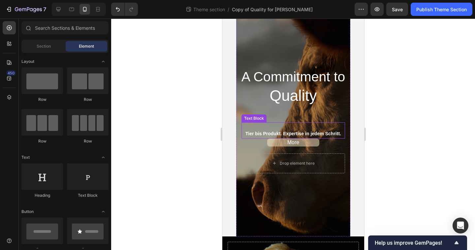
click at [284, 132] on strong "Tier bis Produkt. Expertise in jedem Schritt." at bounding box center [293, 133] width 96 height 5
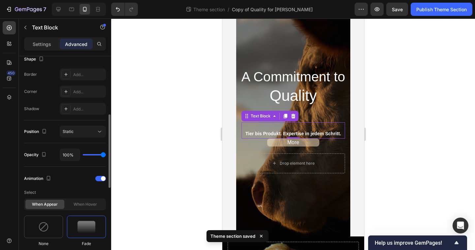
scroll to position [179, 0]
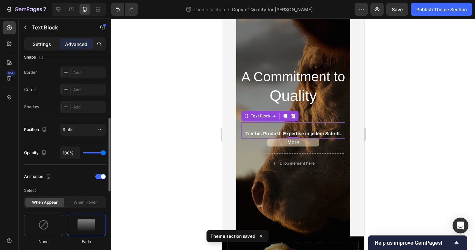
click at [50, 40] on div "Settings" at bounding box center [41, 44] width 33 height 11
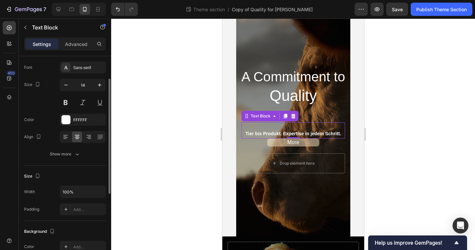
scroll to position [18, 0]
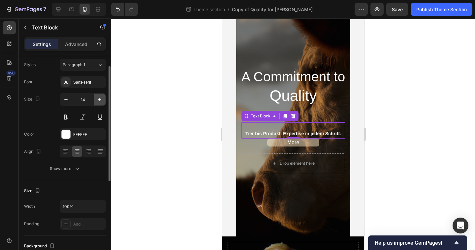
click at [99, 101] on icon "button" at bounding box center [99, 99] width 7 height 7
type input "16"
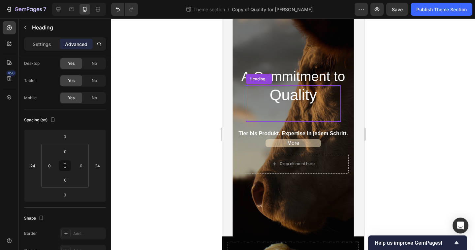
click at [280, 85] on h1 "Quality" at bounding box center [293, 103] width 95 height 36
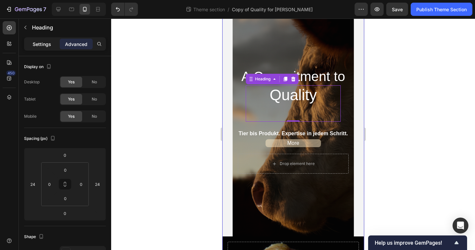
click at [49, 48] on div "Settings" at bounding box center [41, 44] width 33 height 11
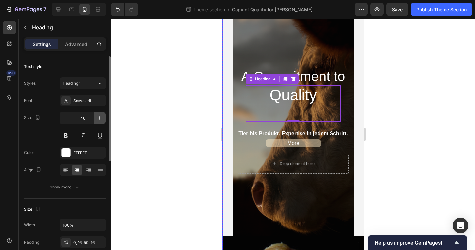
click at [100, 117] on icon "button" at bounding box center [99, 118] width 7 height 7
type input "50"
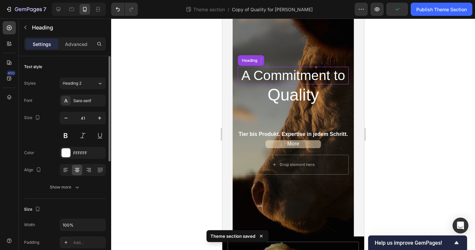
click at [315, 72] on h2 "A Commitment to" at bounding box center [293, 75] width 111 height 17
click at [105, 118] on button "button" at bounding box center [100, 118] width 12 height 12
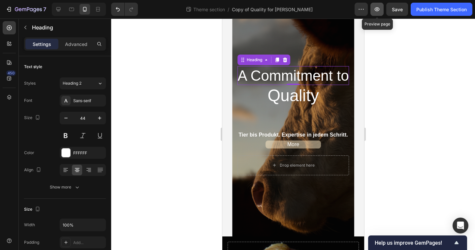
click at [383, 10] on button "button" at bounding box center [377, 9] width 13 height 13
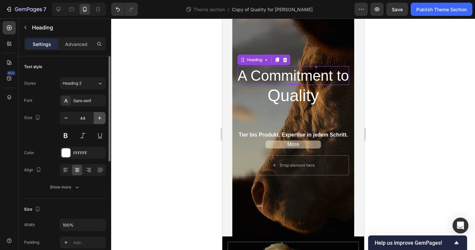
click at [102, 116] on icon "button" at bounding box center [99, 118] width 7 height 7
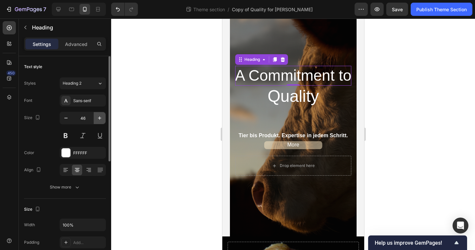
click at [102, 116] on icon "button" at bounding box center [99, 118] width 7 height 7
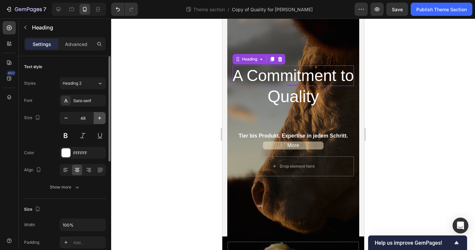
click at [102, 116] on icon "button" at bounding box center [99, 118] width 7 height 7
type input "49"
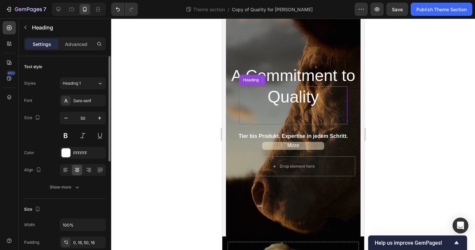
click at [304, 106] on h1 "Quality" at bounding box center [293, 105] width 108 height 38
click at [103, 117] on button "button" at bounding box center [100, 118] width 12 height 12
type input "53"
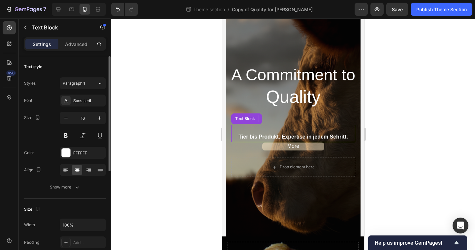
click at [292, 139] on strong "Tier bis Produkt. Expertise in jedem Schritt." at bounding box center [292, 137] width 109 height 6
click at [99, 118] on icon "button" at bounding box center [99, 118] width 7 height 7
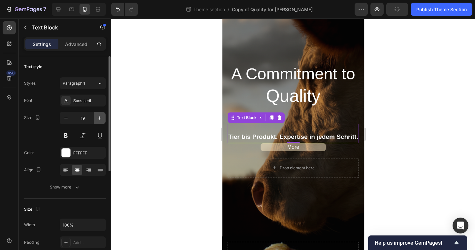
click at [99, 118] on icon "button" at bounding box center [99, 118] width 7 height 7
type input "20"
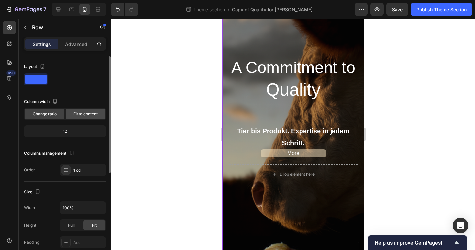
click at [84, 114] on span "Fit to content" at bounding box center [85, 114] width 24 height 6
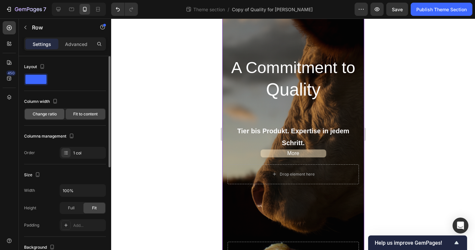
click at [51, 115] on span "Change ratio" at bounding box center [45, 114] width 24 height 6
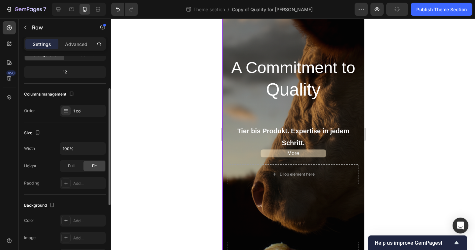
scroll to position [59, 0]
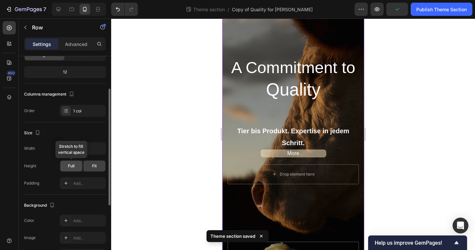
click at [73, 170] on div "Full" at bounding box center [71, 165] width 22 height 11
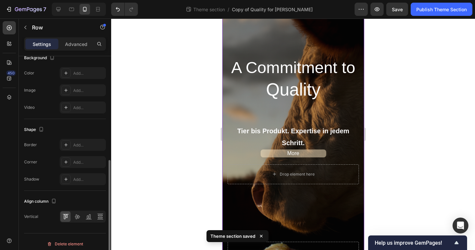
scroll to position [205, 0]
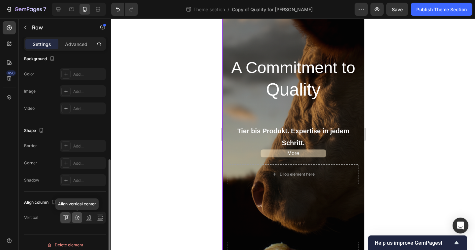
click at [74, 219] on icon at bounding box center [77, 217] width 7 height 7
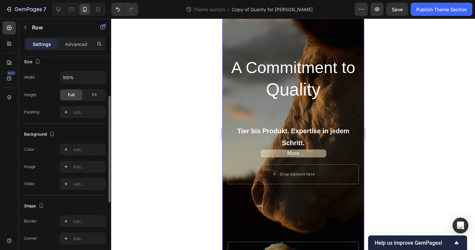
scroll to position [113, 0]
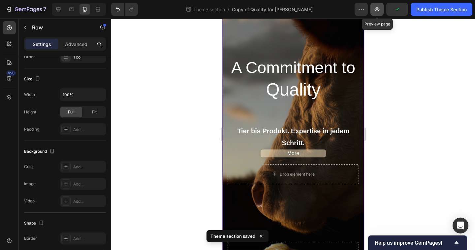
click at [377, 14] on button "button" at bounding box center [377, 9] width 13 height 13
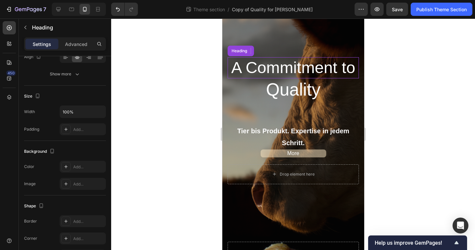
click at [296, 76] on h2 "A Commitment to" at bounding box center [292, 67] width 131 height 21
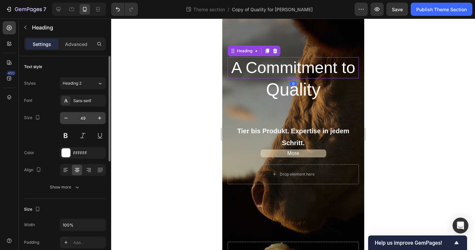
click at [88, 119] on input "49" at bounding box center [83, 118] width 22 height 12
type input "60"
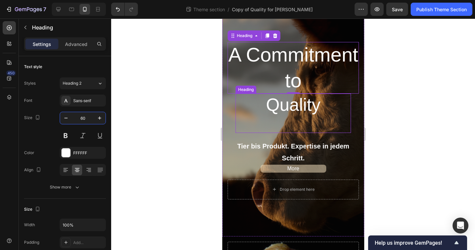
click at [302, 117] on h1 "Quality" at bounding box center [293, 112] width 116 height 39
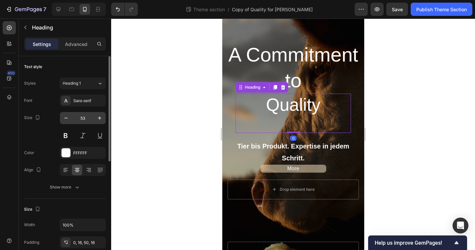
click at [85, 118] on input "53" at bounding box center [83, 118] width 22 height 12
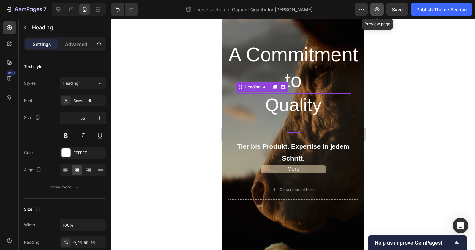
type input "55"
click at [383, 10] on button "button" at bounding box center [377, 9] width 13 height 13
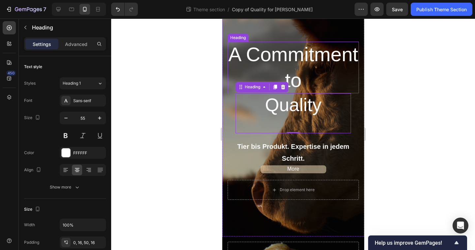
click at [332, 46] on h2 "A Commitment to" at bounding box center [292, 67] width 131 height 51
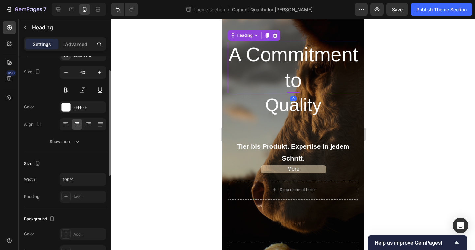
scroll to position [46, 0]
click at [78, 195] on div "Add..." at bounding box center [88, 196] width 31 height 6
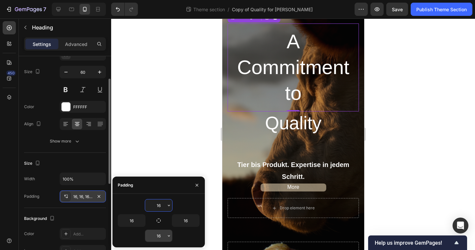
click at [161, 230] on input "16" at bounding box center [158, 235] width 27 height 12
click at [161, 233] on input "16" at bounding box center [158, 235] width 27 height 12
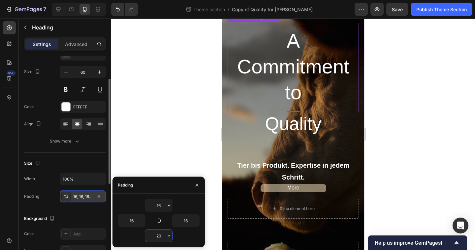
type input "2"
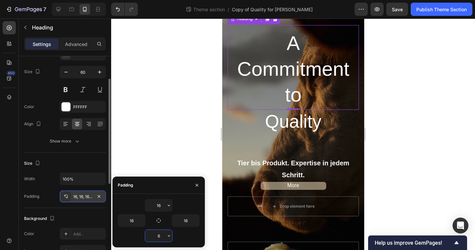
type input "69"
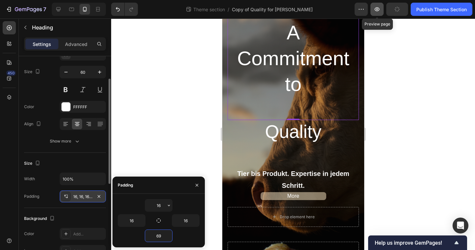
click at [381, 7] on button "button" at bounding box center [377, 9] width 13 height 13
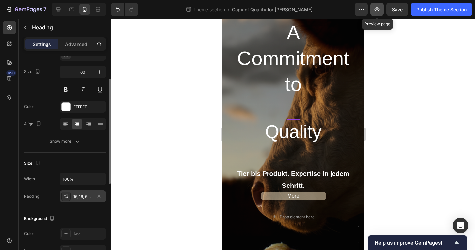
click at [379, 9] on icon "button" at bounding box center [377, 9] width 5 height 4
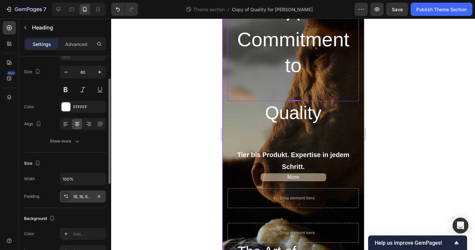
scroll to position [72, 0]
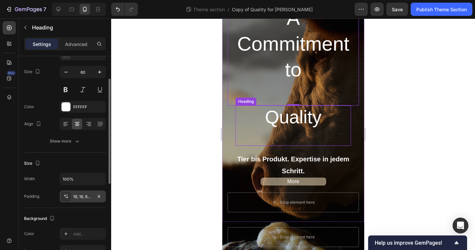
click at [298, 126] on h1 "Quality" at bounding box center [293, 125] width 116 height 40
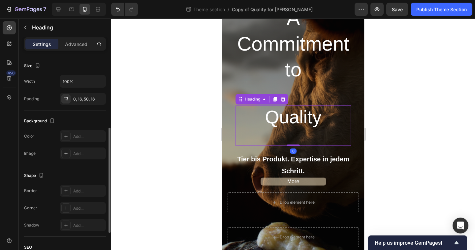
scroll to position [144, 0]
click at [65, 100] on icon at bounding box center [65, 97] width 5 height 5
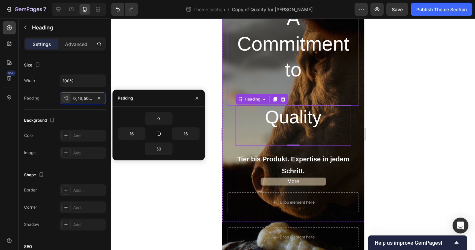
click at [290, 44] on h2 "A Commitment to" at bounding box center [292, 52] width 131 height 105
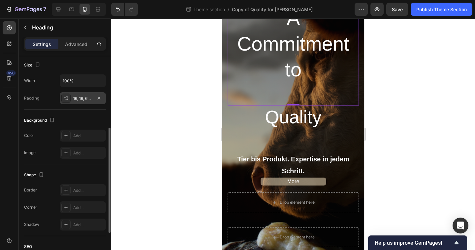
click at [65, 98] on icon at bounding box center [65, 97] width 5 height 5
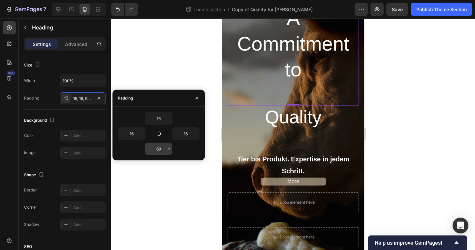
click at [159, 150] on input "69" at bounding box center [158, 149] width 27 height 12
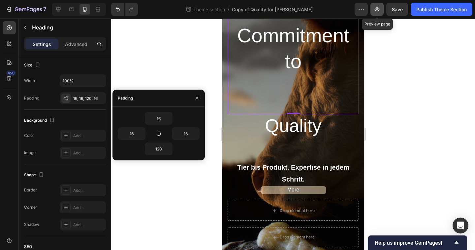
click at [381, 11] on button "button" at bounding box center [377, 9] width 13 height 13
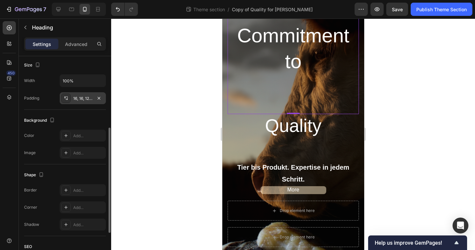
click at [66, 97] on icon at bounding box center [65, 97] width 5 height 5
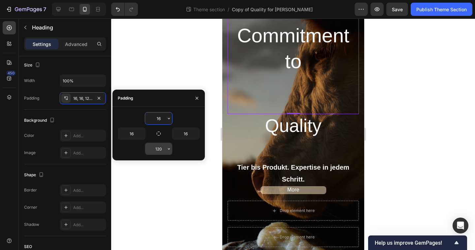
click at [163, 149] on input "120" at bounding box center [158, 149] width 27 height 12
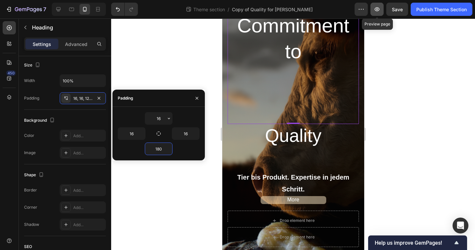
click at [378, 12] on icon "button" at bounding box center [377, 9] width 7 height 7
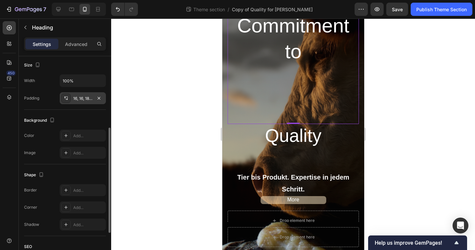
click at [67, 95] on icon at bounding box center [65, 97] width 5 height 5
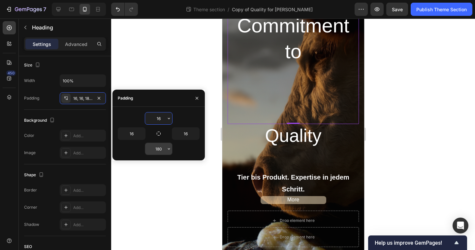
click at [168, 150] on icon "button" at bounding box center [168, 148] width 5 height 5
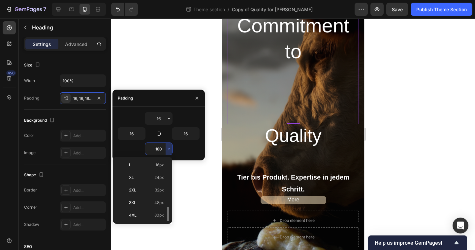
scroll to position [76, 0]
click at [148, 211] on div "5XL 112px" at bounding box center [141, 214] width 51 height 13
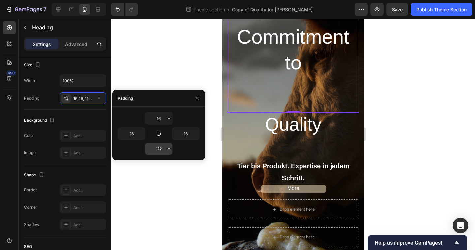
click at [158, 146] on input "112" at bounding box center [158, 149] width 27 height 12
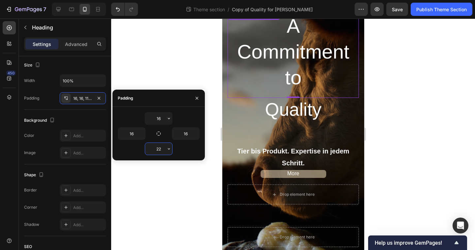
type input "220"
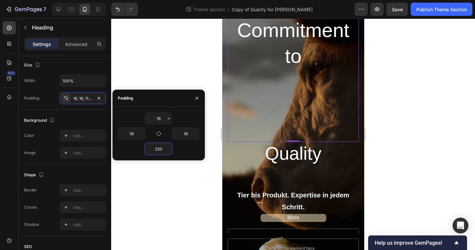
scroll to position [63, 0]
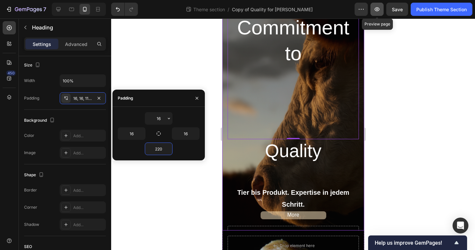
click at [382, 8] on button "button" at bounding box center [377, 9] width 13 height 13
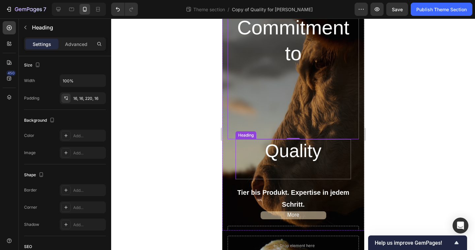
click at [302, 143] on h1 "Quality" at bounding box center [293, 159] width 116 height 40
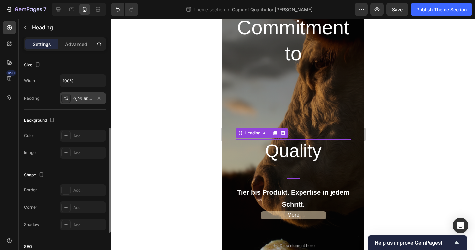
click at [64, 101] on div at bounding box center [65, 97] width 9 height 9
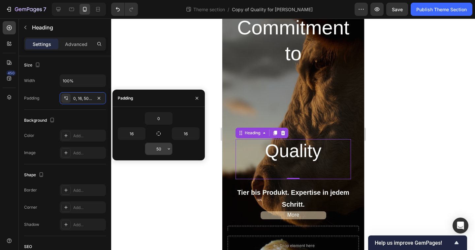
click at [161, 144] on input "50" at bounding box center [158, 149] width 27 height 12
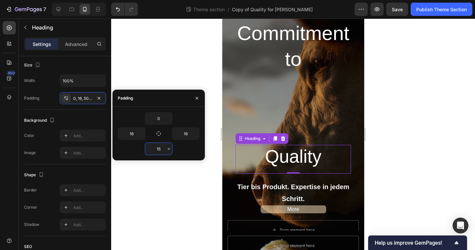
type input "150"
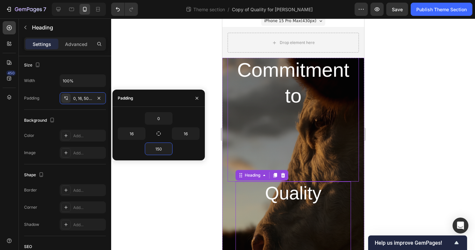
scroll to position [3, 0]
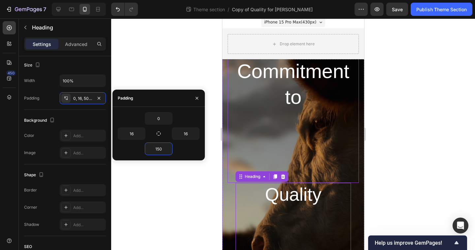
click at [270, 76] on h2 "A Commitment to" at bounding box center [292, 104] width 131 height 155
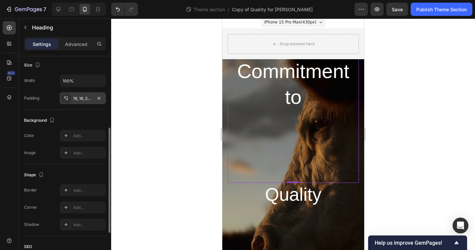
click at [66, 100] on icon at bounding box center [65, 97] width 5 height 5
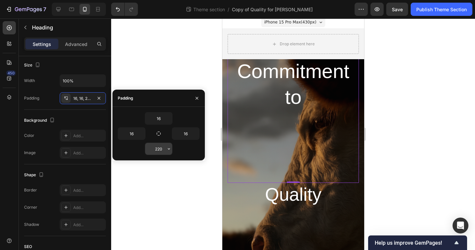
click at [158, 149] on input "220" at bounding box center [158, 149] width 27 height 12
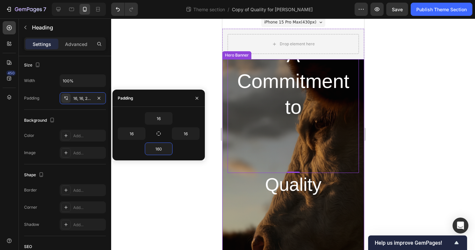
click at [382, 16] on div "7 Theme section / Copy of Quality for Noah Preview Save Publish Theme Section" at bounding box center [237, 9] width 475 height 19
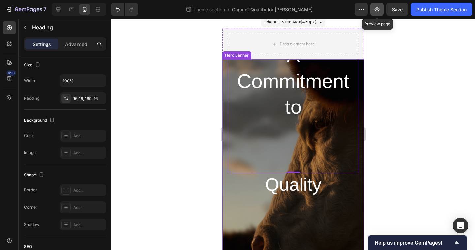
click at [377, 11] on icon "button" at bounding box center [377, 9] width 7 height 7
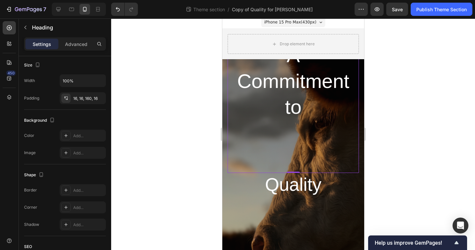
drag, startPoint x: 276, startPoint y: 155, endPoint x: 275, endPoint y: 116, distance: 39.0
click at [276, 155] on h2 "A Commitment to" at bounding box center [292, 104] width 131 height 135
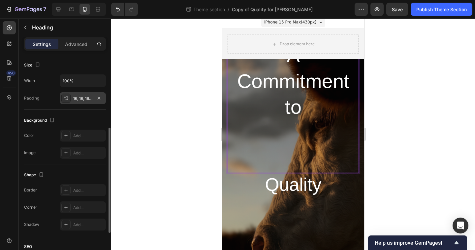
click at [73, 93] on div "16, 16, 160, 16" at bounding box center [83, 98] width 46 height 12
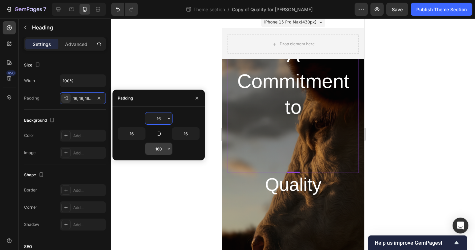
click at [154, 146] on input "160" at bounding box center [158, 149] width 27 height 12
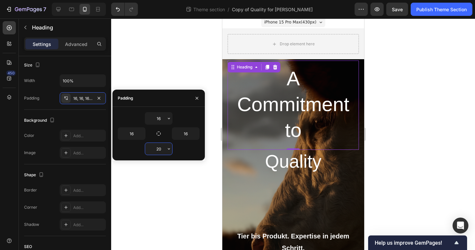
type input "2"
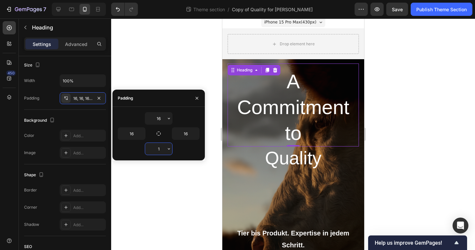
type input "10"
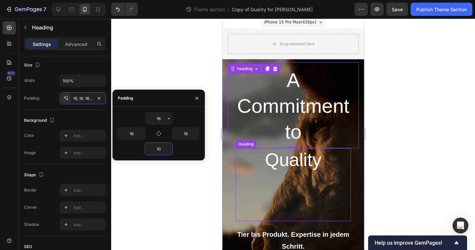
click at [290, 161] on h1 "Quality" at bounding box center [293, 184] width 116 height 73
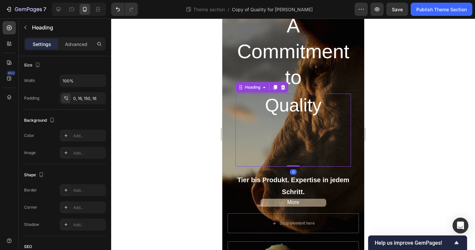
scroll to position [58, 0]
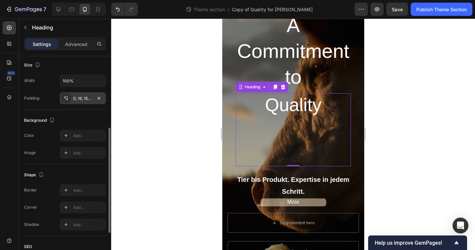
click at [71, 98] on div "0, 16, 150, 16" at bounding box center [83, 98] width 46 height 12
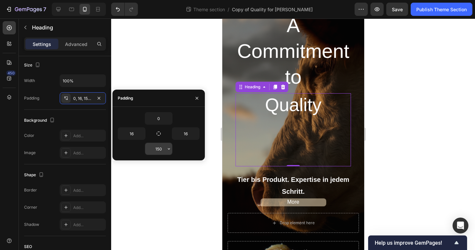
click at [163, 145] on input "150" at bounding box center [158, 149] width 27 height 12
type input "30"
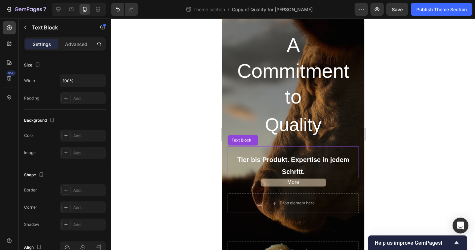
click at [303, 157] on strong "Tier bis Produkt. Expertise in jedem Schritt." at bounding box center [293, 165] width 112 height 19
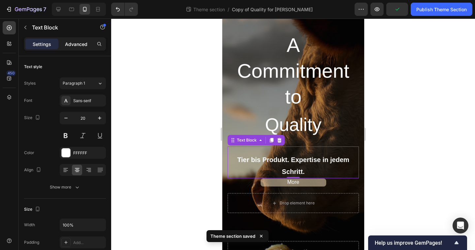
click at [79, 42] on p "Advanced" at bounding box center [76, 44] width 22 height 7
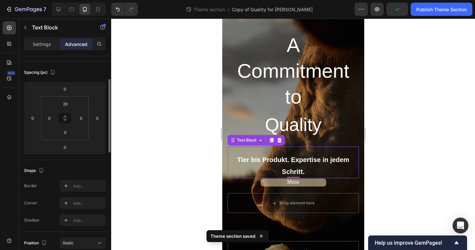
scroll to position [67, 0]
click at [69, 148] on input "0" at bounding box center [64, 146] width 13 height 10
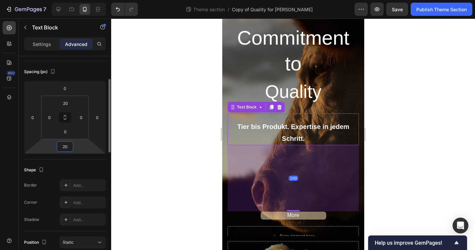
type input "2"
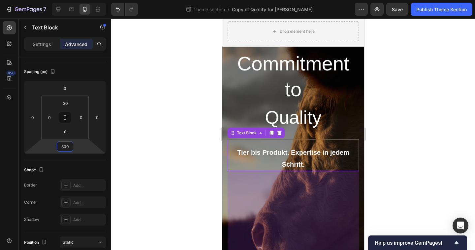
scroll to position [15, 0]
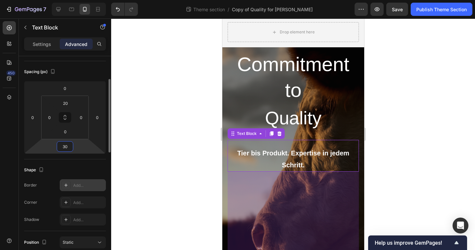
type input "3"
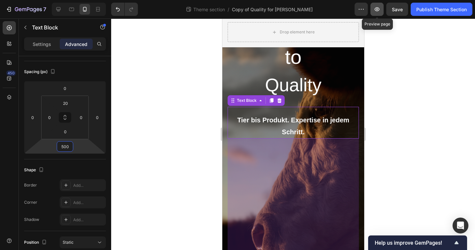
click at [376, 15] on button "button" at bounding box center [377, 9] width 13 height 13
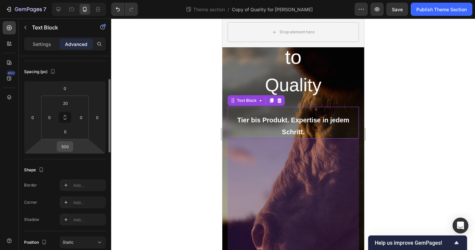
click at [69, 144] on input "500" at bounding box center [64, 146] width 13 height 10
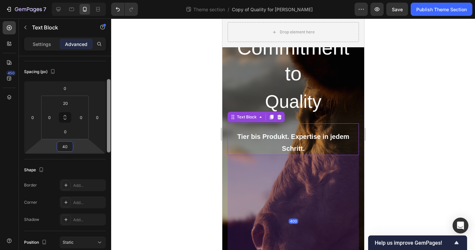
type input "4"
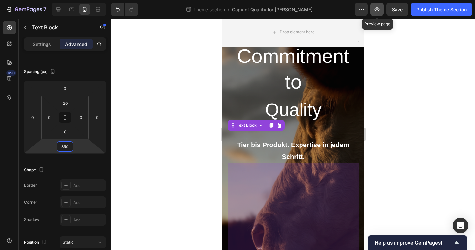
type input "350"
click at [380, 8] on icon "button" at bounding box center [377, 9] width 7 height 7
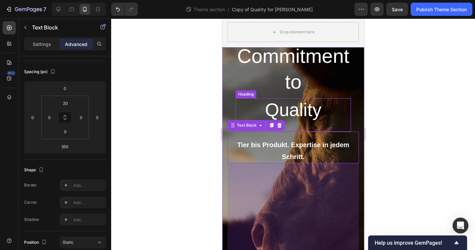
click at [305, 110] on h1 "Quality" at bounding box center [293, 115] width 116 height 34
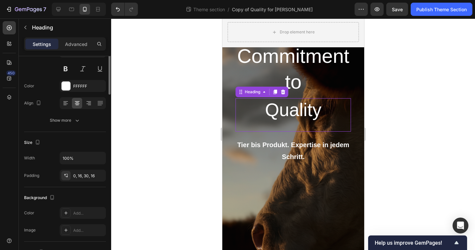
scroll to position [0, 0]
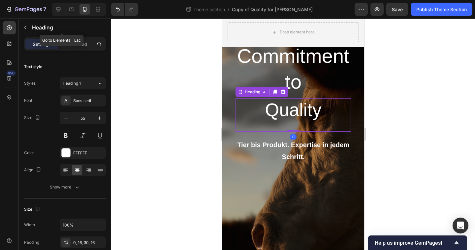
click at [76, 36] on div "Heading" at bounding box center [62, 27] width 86 height 19
click at [87, 45] on p "Advanced" at bounding box center [76, 44] width 22 height 7
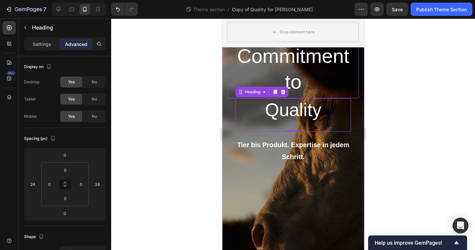
click at [310, 66] on p "A Commitment to" at bounding box center [293, 55] width 121 height 77
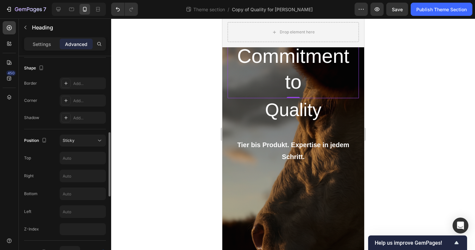
scroll to position [156, 0]
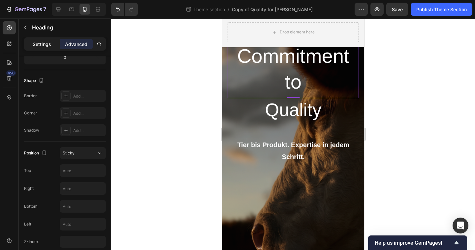
click at [46, 47] on p "Settings" at bounding box center [42, 44] width 18 height 7
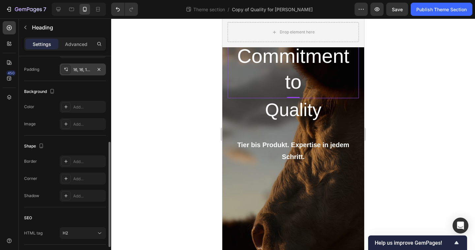
scroll to position [173, 0]
click at [78, 72] on div "16, 16, 10, 16" at bounding box center [82, 69] width 19 height 6
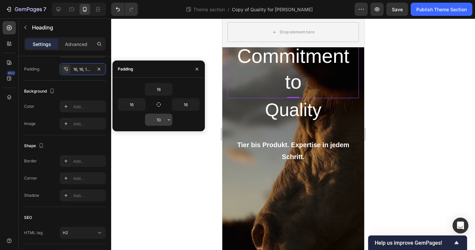
click at [164, 120] on input "10" at bounding box center [158, 120] width 27 height 12
type input "0"
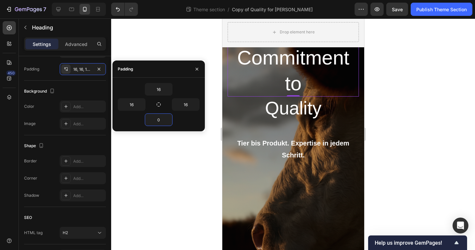
click at [215, 162] on div at bounding box center [293, 133] width 364 height 231
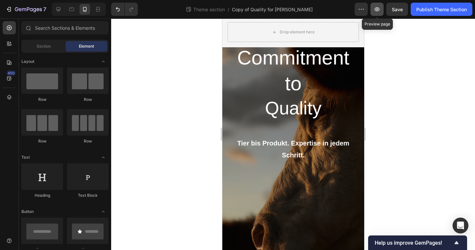
click at [382, 12] on button "button" at bounding box center [377, 9] width 13 height 13
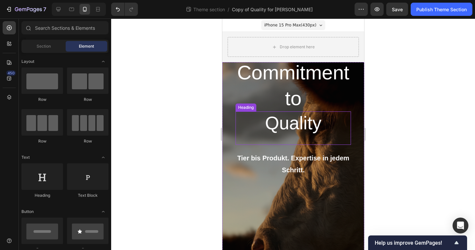
scroll to position [-1, 0]
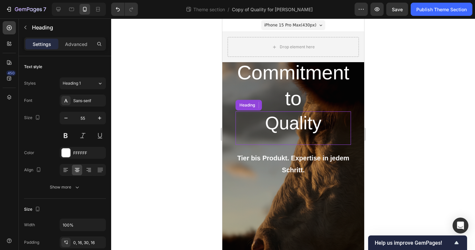
click at [299, 123] on h1 "Quality" at bounding box center [293, 128] width 116 height 34
click at [75, 43] on p "Advanced" at bounding box center [76, 44] width 22 height 7
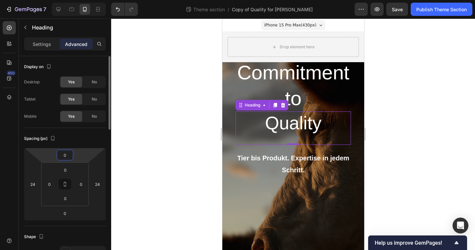
click at [67, 156] on input "0" at bounding box center [64, 155] width 13 height 10
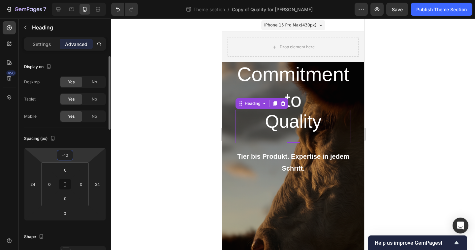
type input "-1"
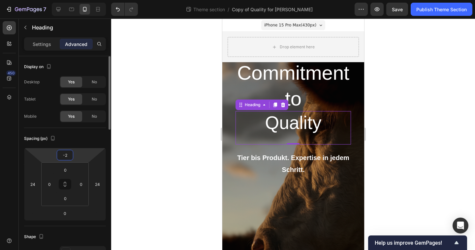
type input "-20"
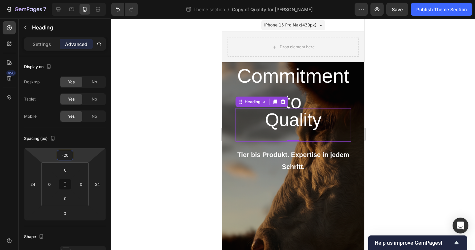
click at [398, 94] on div at bounding box center [293, 133] width 364 height 231
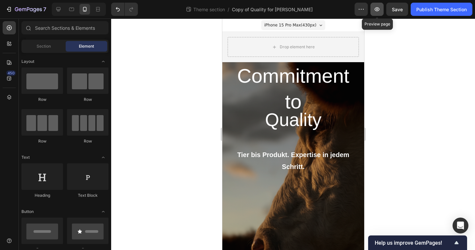
click at [381, 13] on button "button" at bounding box center [377, 9] width 13 height 13
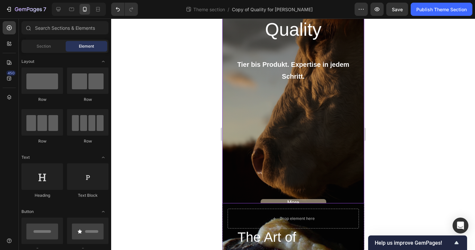
scroll to position [131, 0]
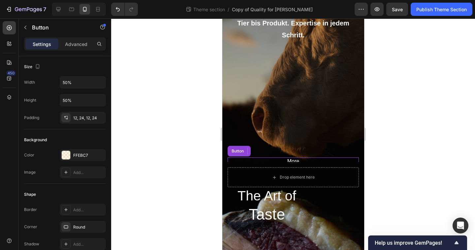
click at [306, 158] on button "More" at bounding box center [293, 161] width 66 height 8
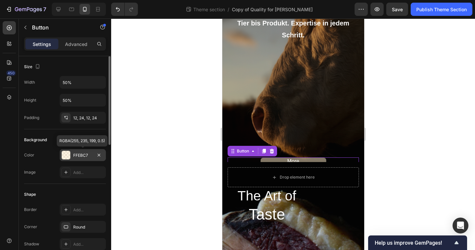
click at [70, 154] on div at bounding box center [66, 155] width 9 height 9
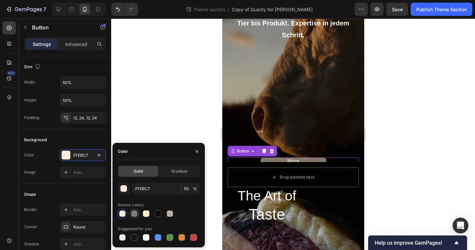
click at [133, 215] on div at bounding box center [134, 213] width 7 height 7
click at [169, 210] on div at bounding box center [170, 213] width 7 height 7
type input "AF9F90"
type input "79"
click at [134, 211] on div at bounding box center [134, 213] width 7 height 7
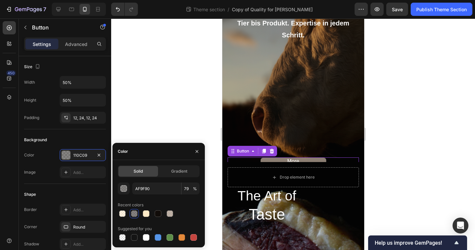
type input "110C09"
type input "50"
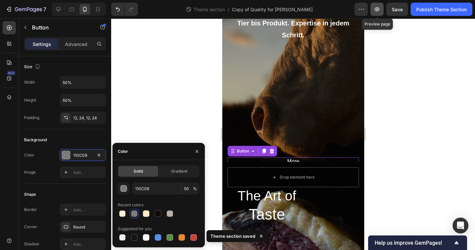
click at [375, 9] on icon "button" at bounding box center [377, 9] width 7 height 7
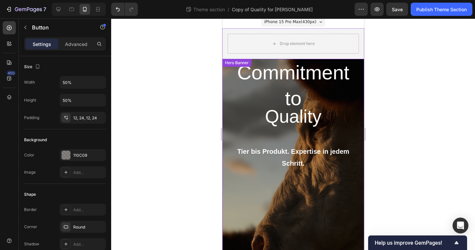
scroll to position [20, 0]
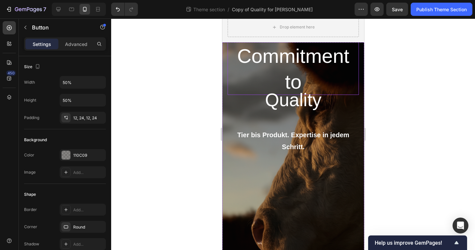
click at [294, 59] on p "A Commitment to" at bounding box center [293, 55] width 121 height 77
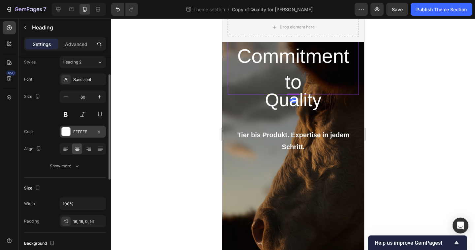
scroll to position [29, 0]
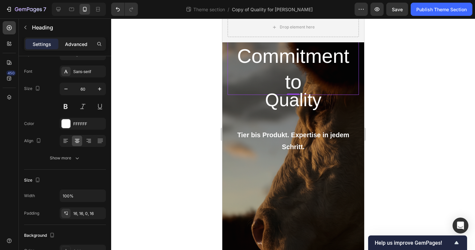
click at [73, 43] on p "Advanced" at bounding box center [76, 44] width 22 height 7
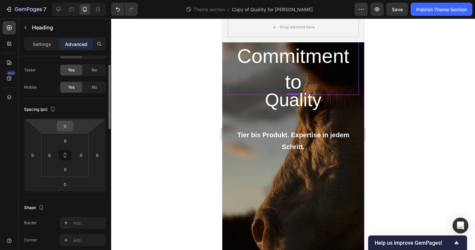
click at [67, 126] on input "0" at bounding box center [64, 126] width 13 height 10
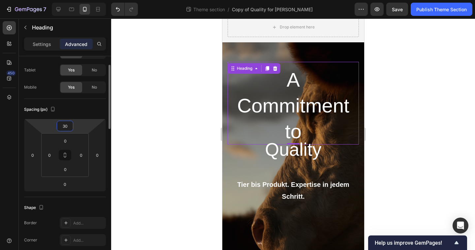
type input "3"
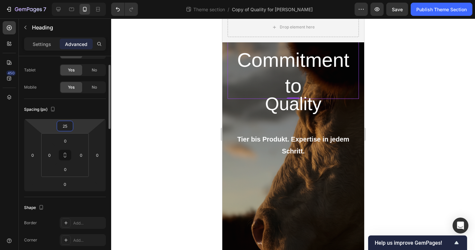
type input "2"
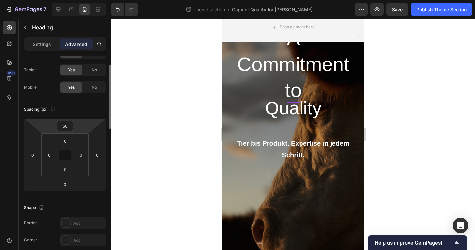
type input "5"
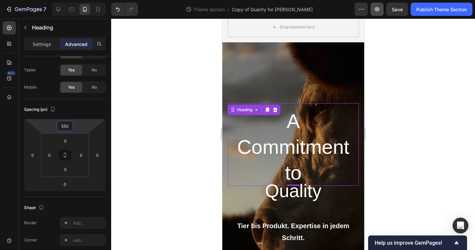
click at [375, 14] on button "button" at bounding box center [377, 9] width 13 height 13
click at [59, 127] on input "550" at bounding box center [64, 126] width 13 height 10
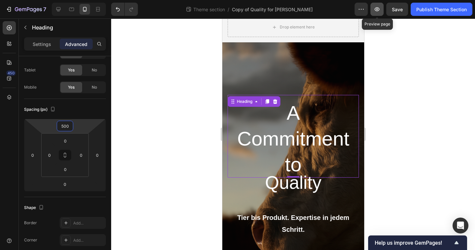
type input "500"
click at [380, 8] on icon "button" at bounding box center [377, 9] width 7 height 7
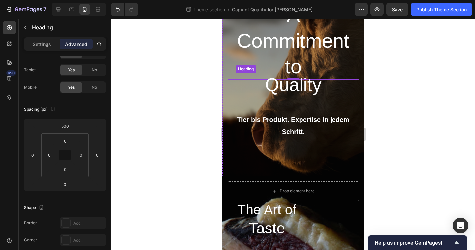
scroll to position [119, 0]
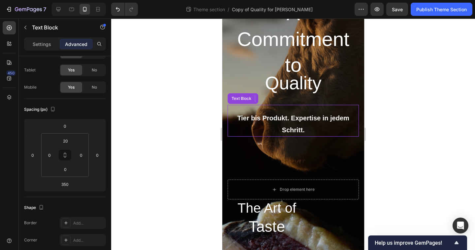
click at [297, 135] on p "Tier bis Produkt. Expertise in jedem Schritt." at bounding box center [293, 124] width 130 height 24
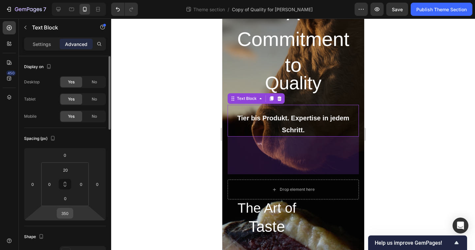
click at [68, 212] on input "350" at bounding box center [64, 213] width 13 height 10
type input "0"
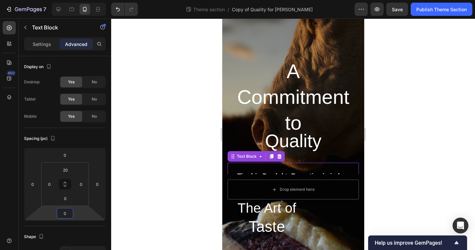
click at [187, 146] on div at bounding box center [293, 133] width 364 height 231
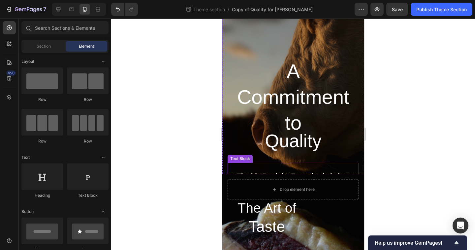
click at [293, 170] on p "Tier bis Produkt. Expertise in jedem Schritt." at bounding box center [293, 182] width 130 height 24
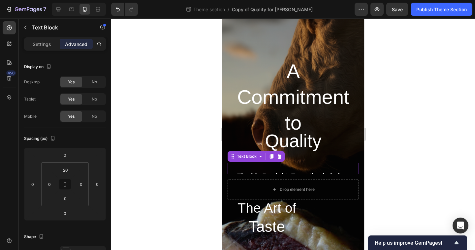
click at [299, 167] on div "Tier bis Produkt. Expertise in jedem Schritt. Text Block 0" at bounding box center [292, 178] width 131 height 32
click at [298, 171] on p "Tier bis Produkt. Expertise in jedem Schritt." at bounding box center [293, 182] width 130 height 24
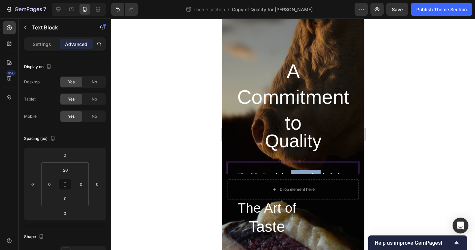
click at [298, 171] on p "Tier bis Produkt. Expertise in jedem Schritt." at bounding box center [293, 182] width 130 height 24
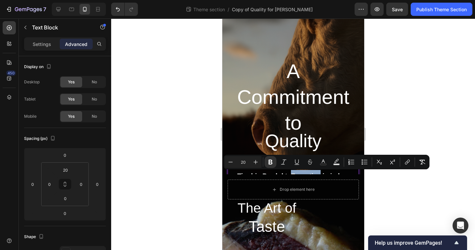
copy strong "Tier bis Produkt. Expertise in jedem Schritt."
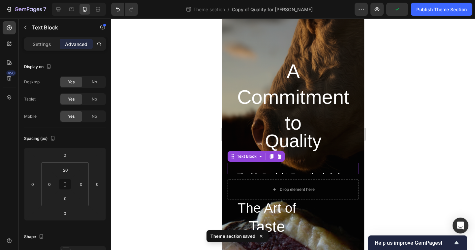
click at [380, 128] on div at bounding box center [293, 133] width 364 height 231
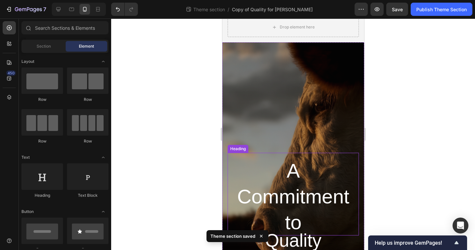
scroll to position [32, 0]
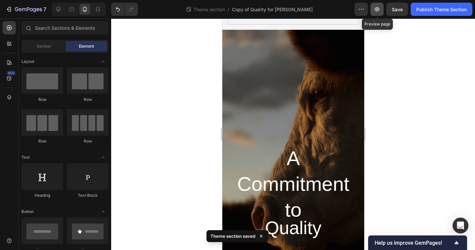
click at [381, 14] on button "button" at bounding box center [377, 9] width 13 height 13
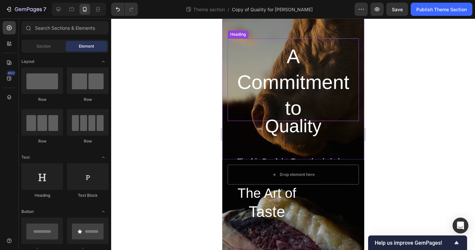
scroll to position [136, 0]
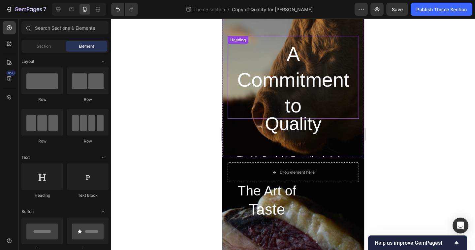
click at [295, 77] on p "A Commitment to" at bounding box center [293, 79] width 121 height 77
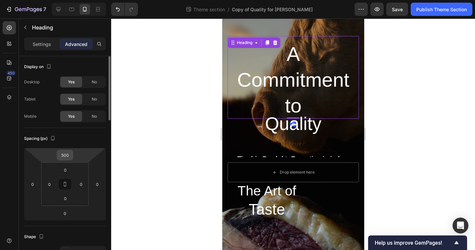
click at [67, 154] on input "500" at bounding box center [64, 155] width 13 height 10
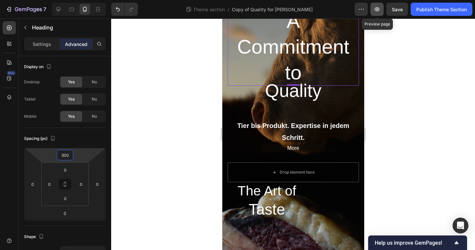
type input "300"
click at [380, 6] on icon "button" at bounding box center [377, 9] width 7 height 7
